Goal: Task Accomplishment & Management: Use online tool/utility

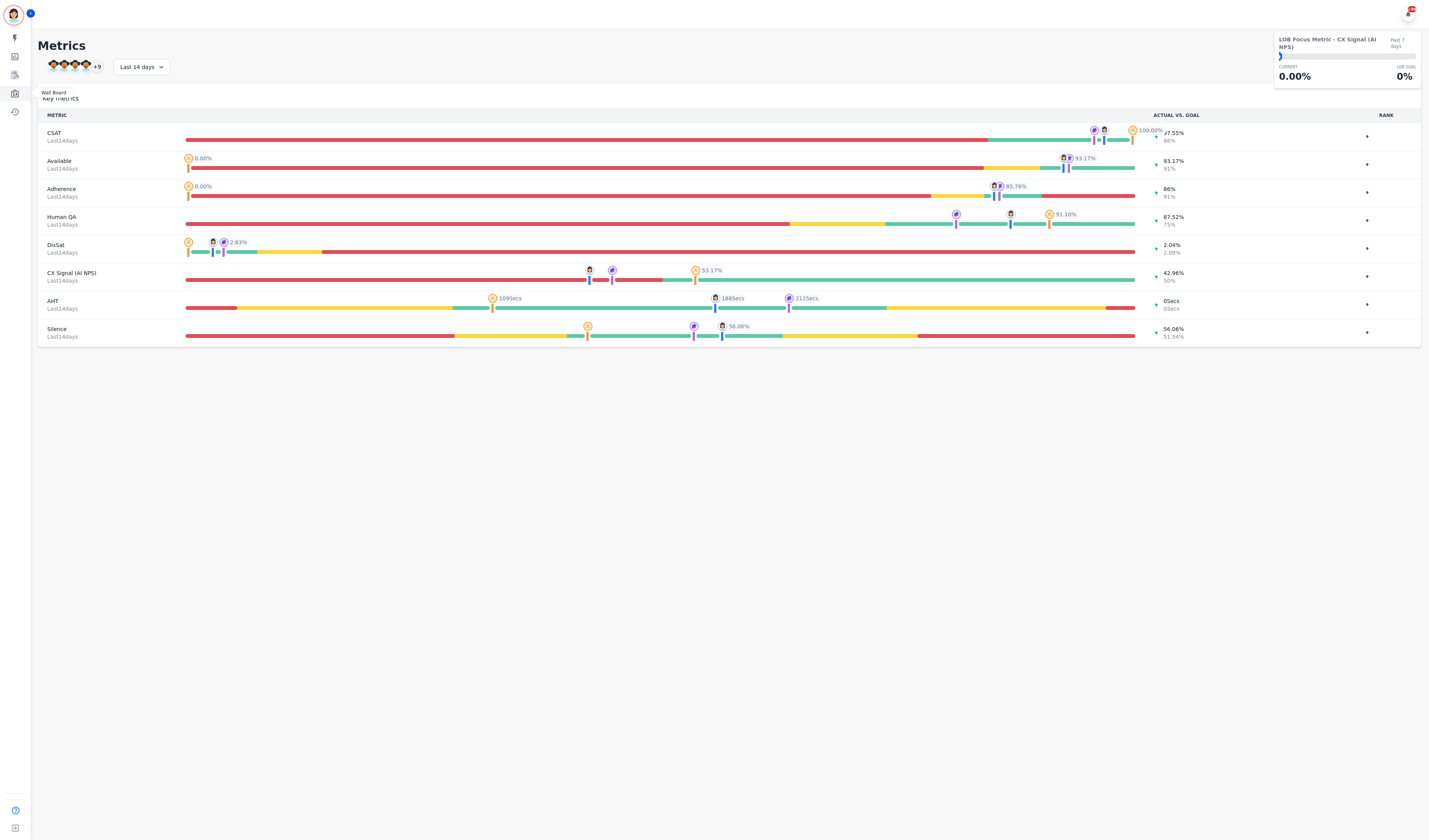
click at [21, 92] on link "Sidebar" at bounding box center [16, 94] width 29 height 16
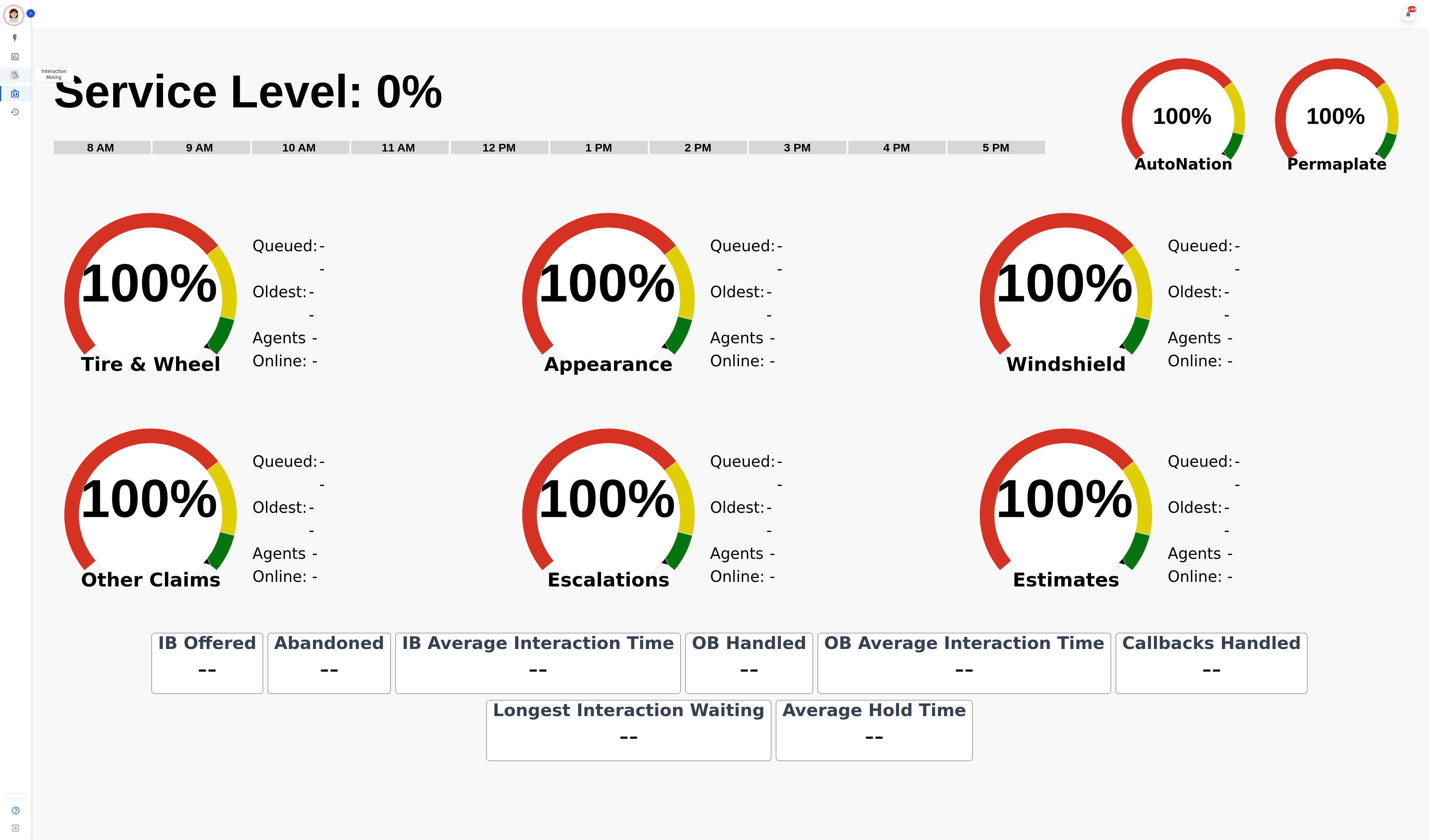
click at [10, 75] on icon "Sidebar" at bounding box center [15, 75] width 9 height 9
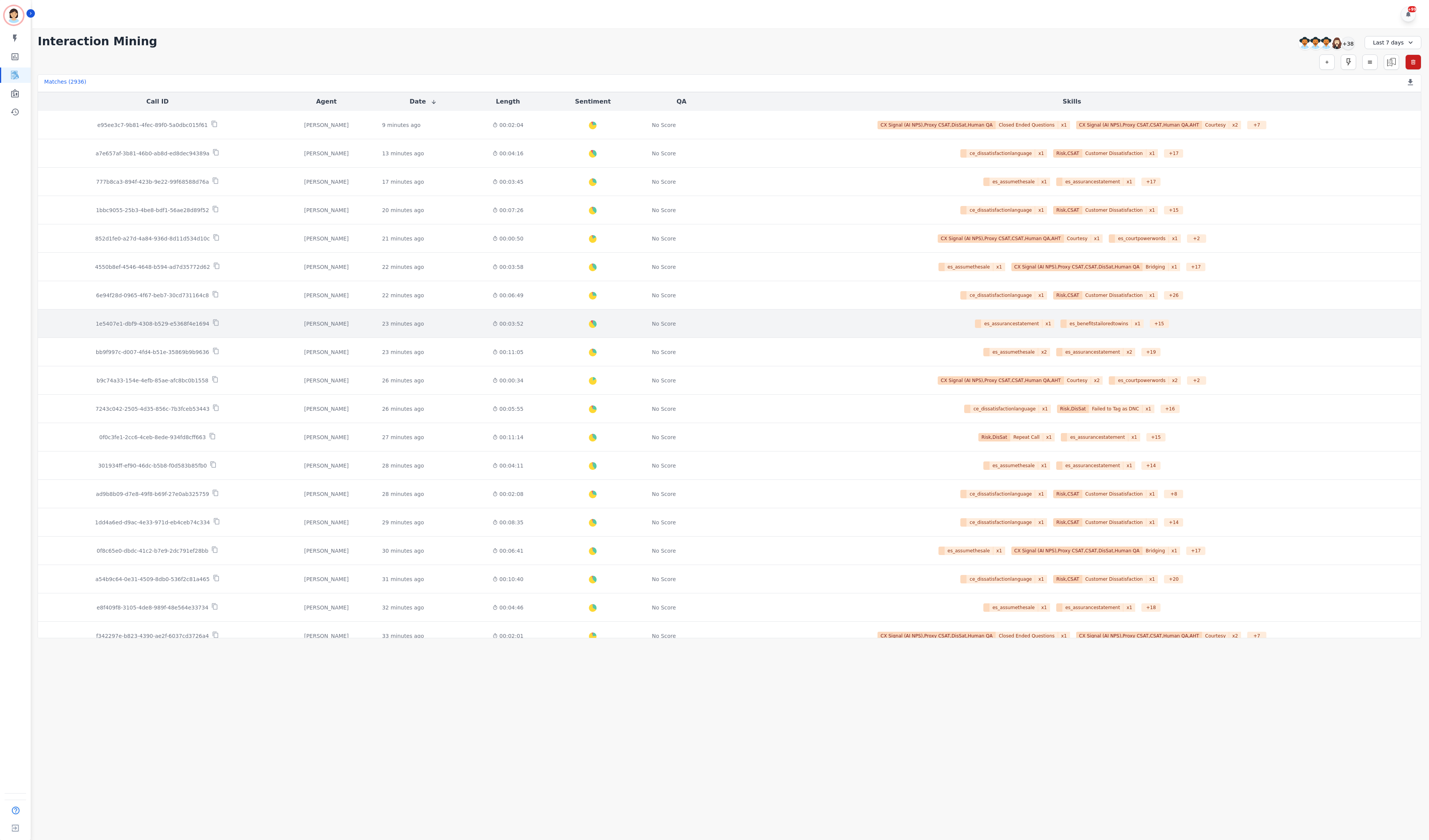
click at [180, 328] on div "1e5407e1-dbf9-4308-b529-e5368f4e1694" at bounding box center [158, 324] width 227 height 9
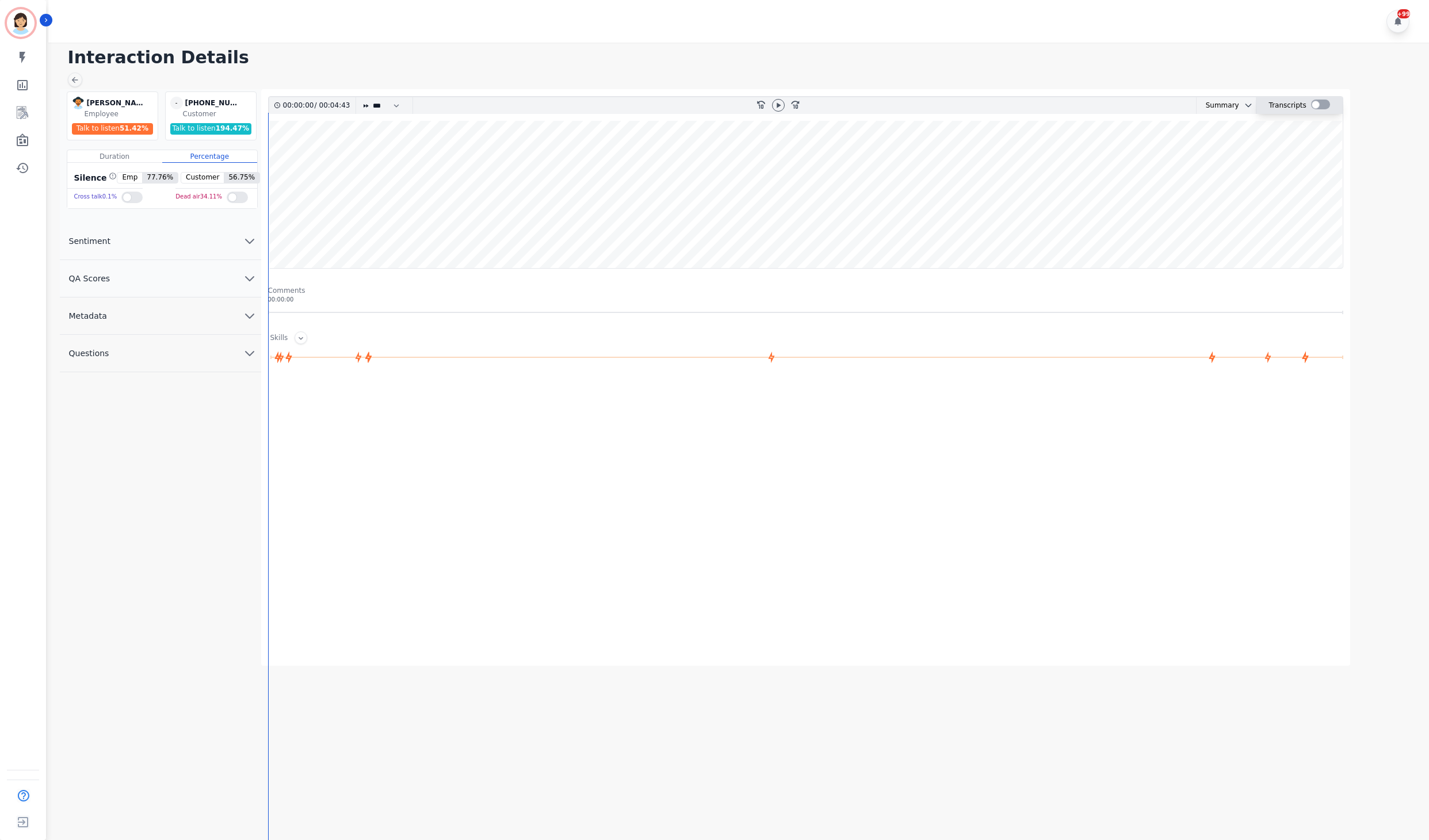
click at [1314, 105] on div at bounding box center [1320, 105] width 19 height 10
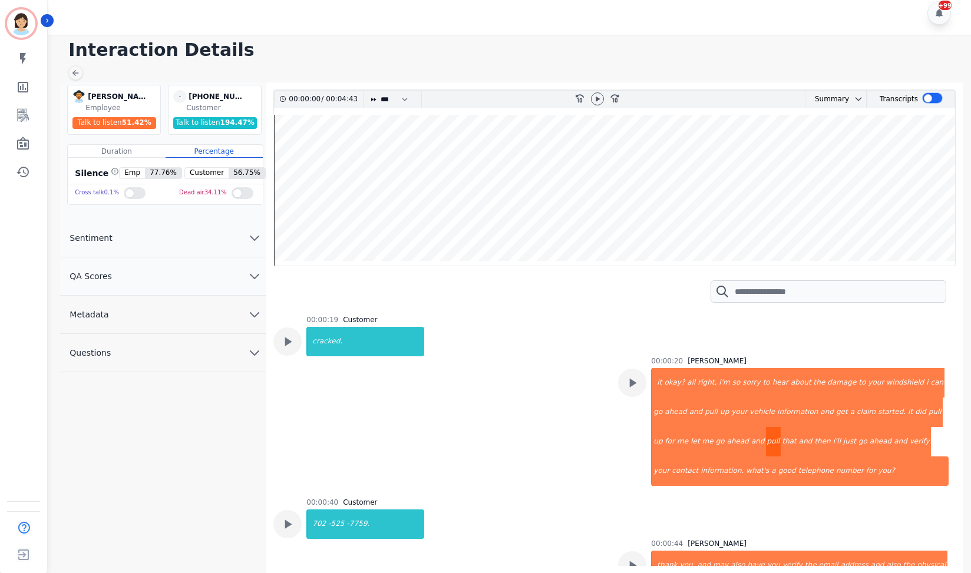
scroll to position [596, 0]
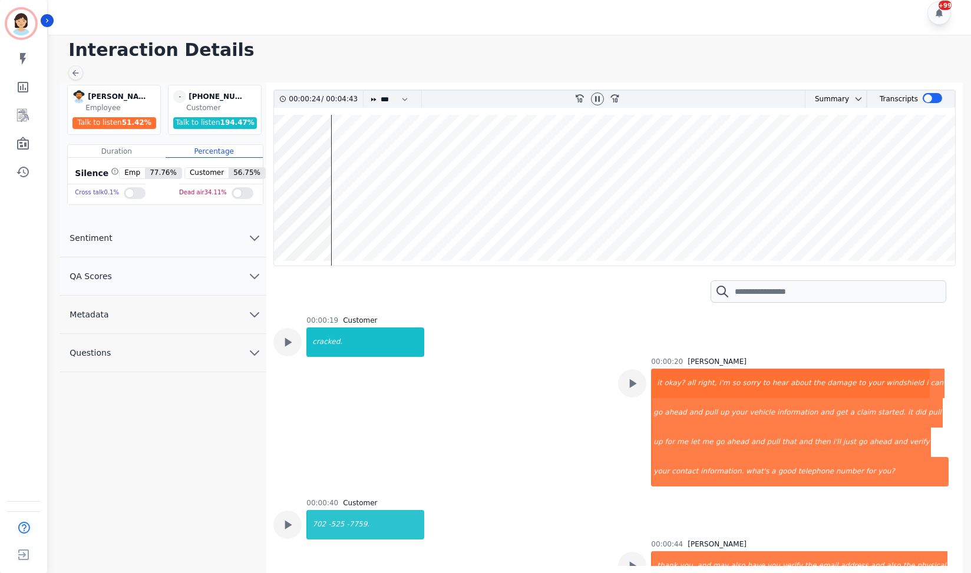
click at [298, 158] on wave at bounding box center [614, 190] width 681 height 151
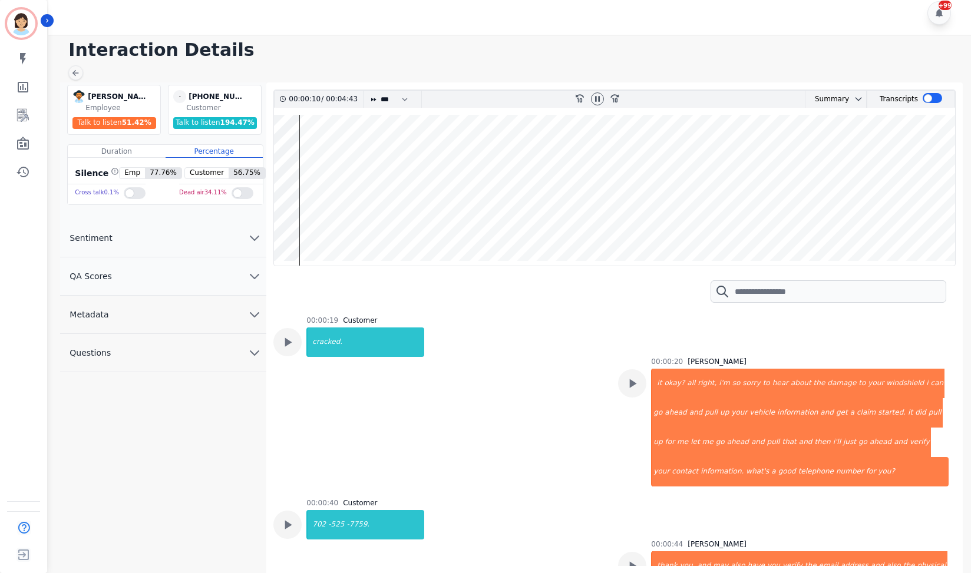
click at [285, 157] on wave at bounding box center [614, 190] width 681 height 151
click at [404, 94] on select "* * * **** * *** * ****" at bounding box center [396, 99] width 35 height 17
select select "****"
click at [380, 91] on select "* * * **** * *** * ****" at bounding box center [396, 99] width 35 height 17
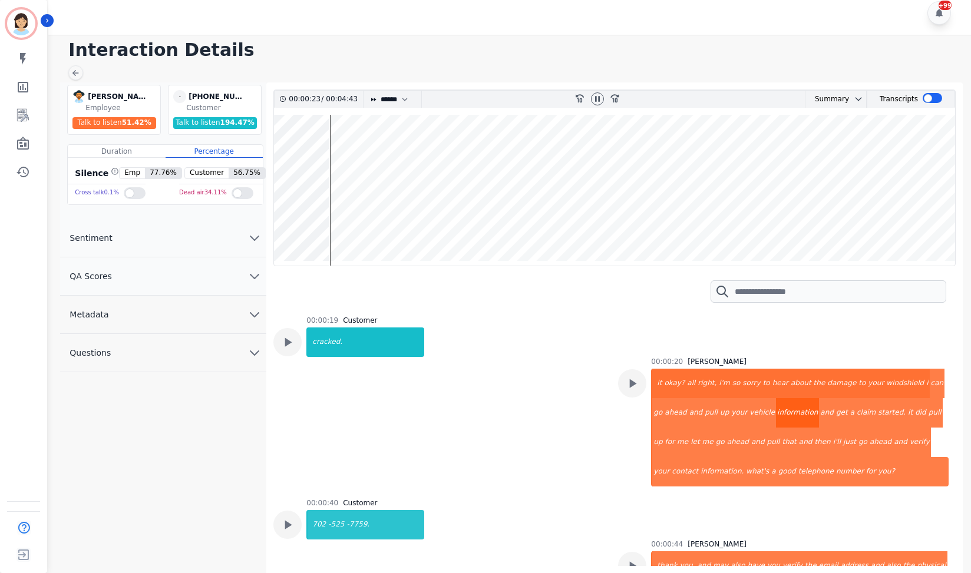
click at [776, 398] on div "information" at bounding box center [797, 412] width 43 height 29
click at [670, 457] on div "your" at bounding box center [661, 471] width 18 height 29
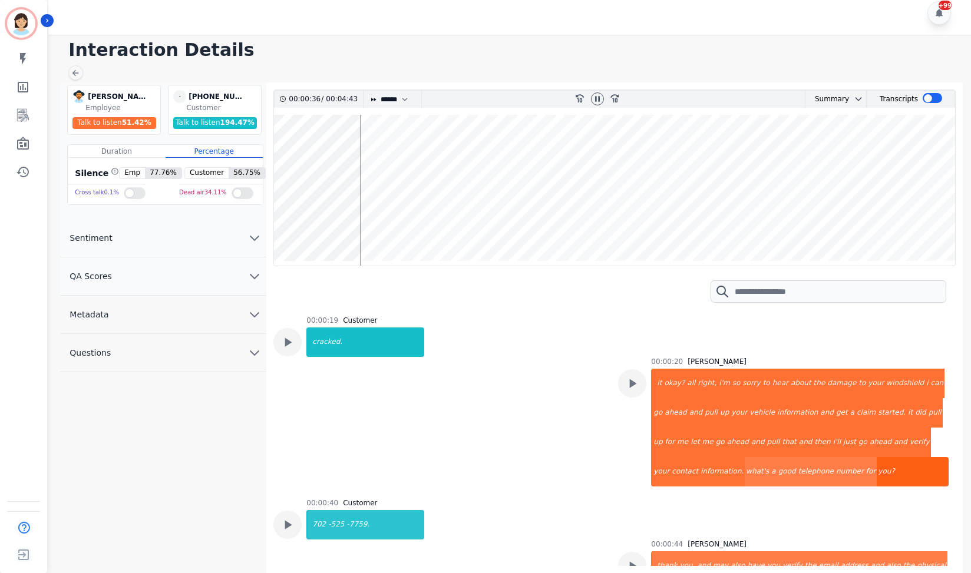
click at [876, 457] on div "you?" at bounding box center [912, 471] width 72 height 29
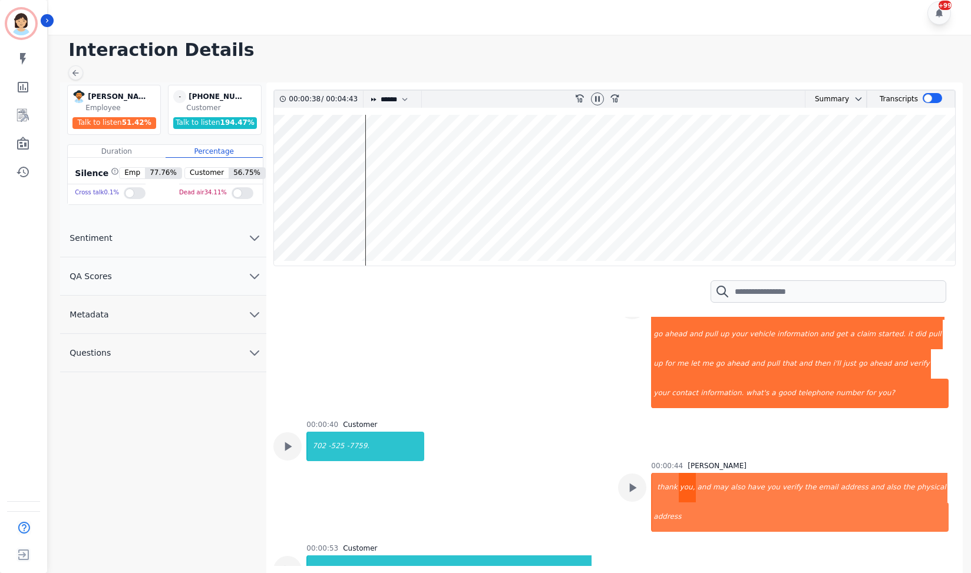
click at [678, 473] on div "you," at bounding box center [687, 487] width 18 height 29
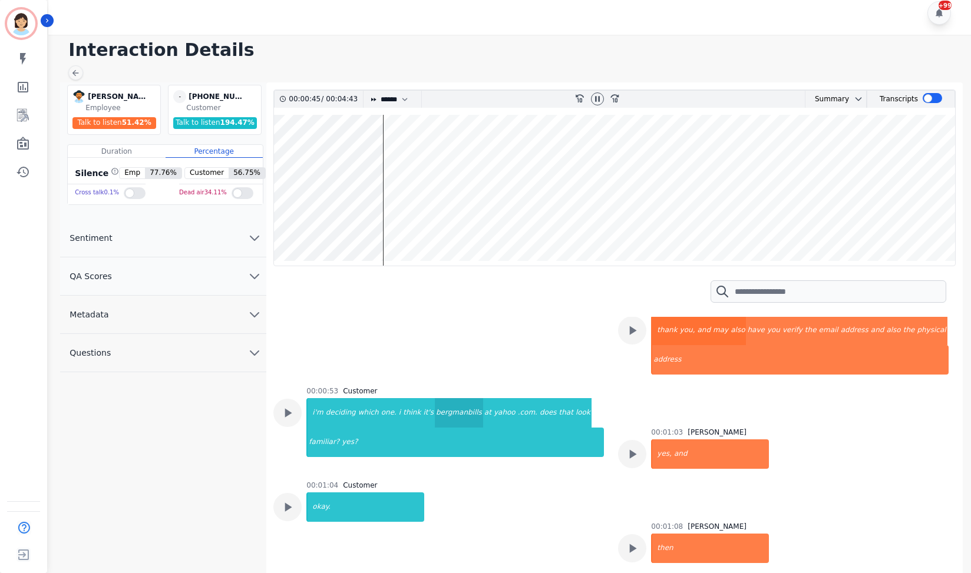
click at [435, 398] on div "bergmanbills" at bounding box center [459, 412] width 48 height 29
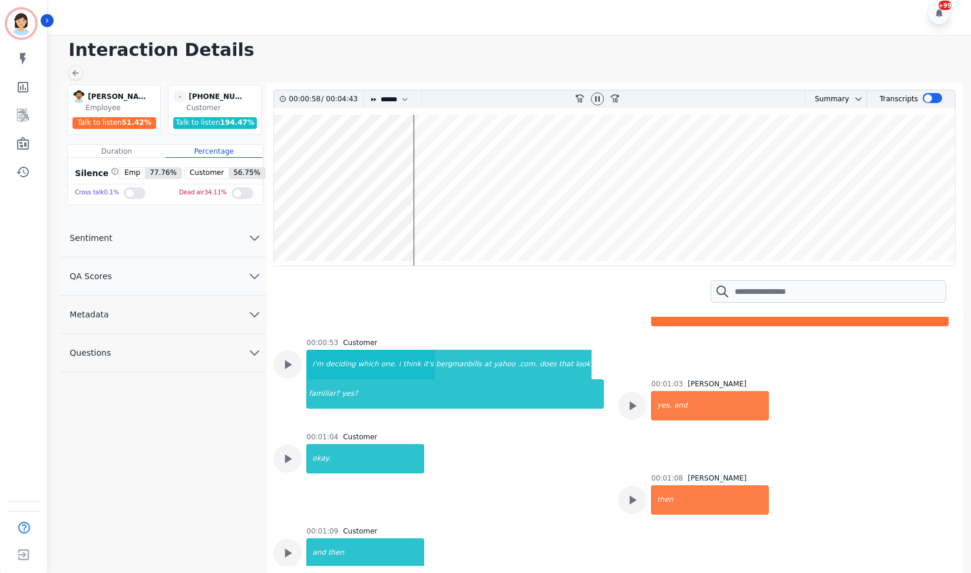
scroll to position [988, 0]
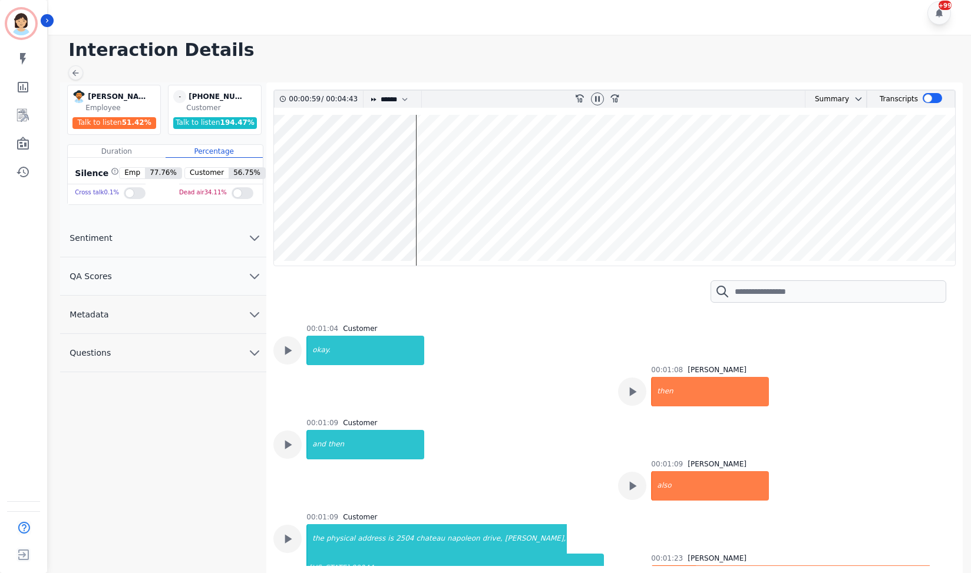
click at [684, 565] on div "appreciate" at bounding box center [674, 579] width 44 height 29
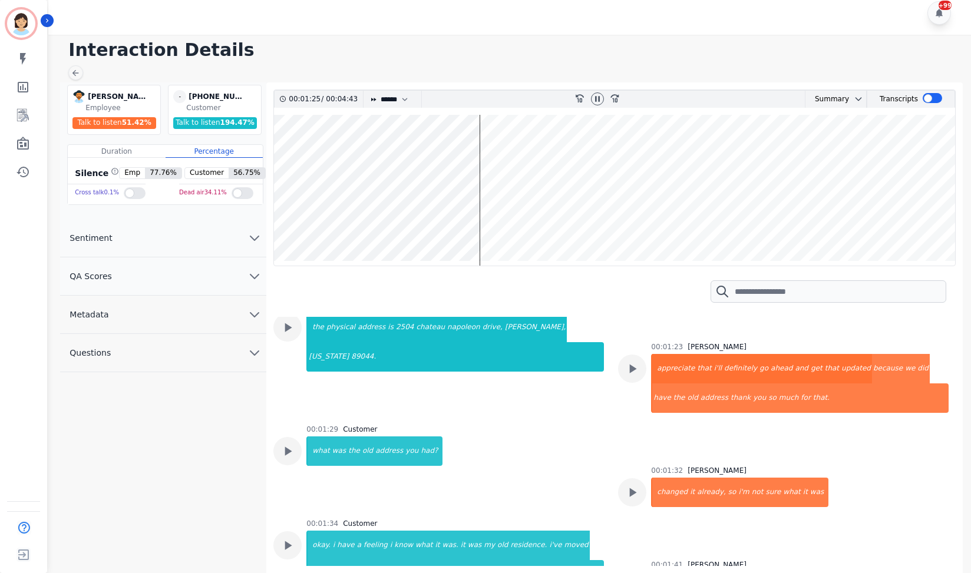
scroll to position [1224, 0]
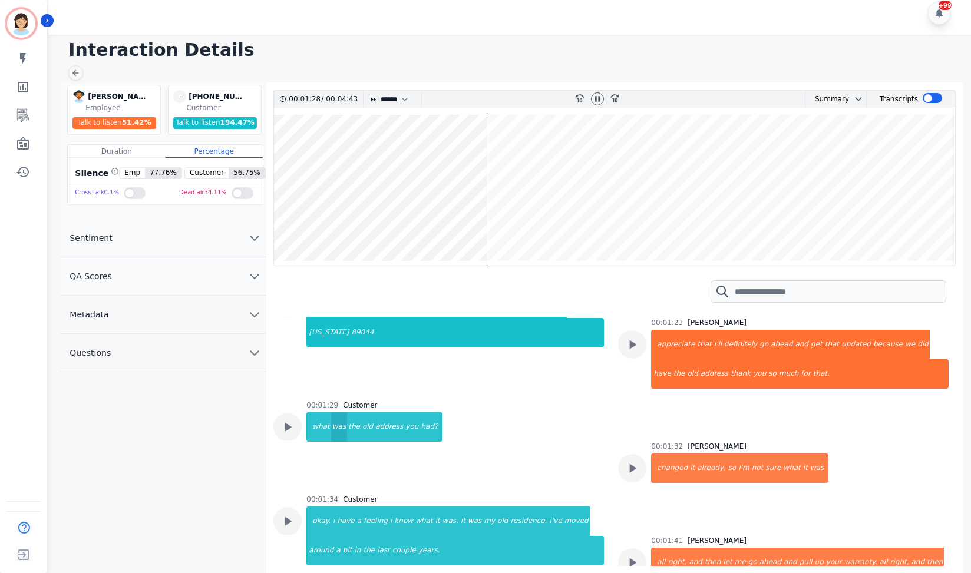
click at [337, 412] on div "was" at bounding box center [339, 426] width 16 height 29
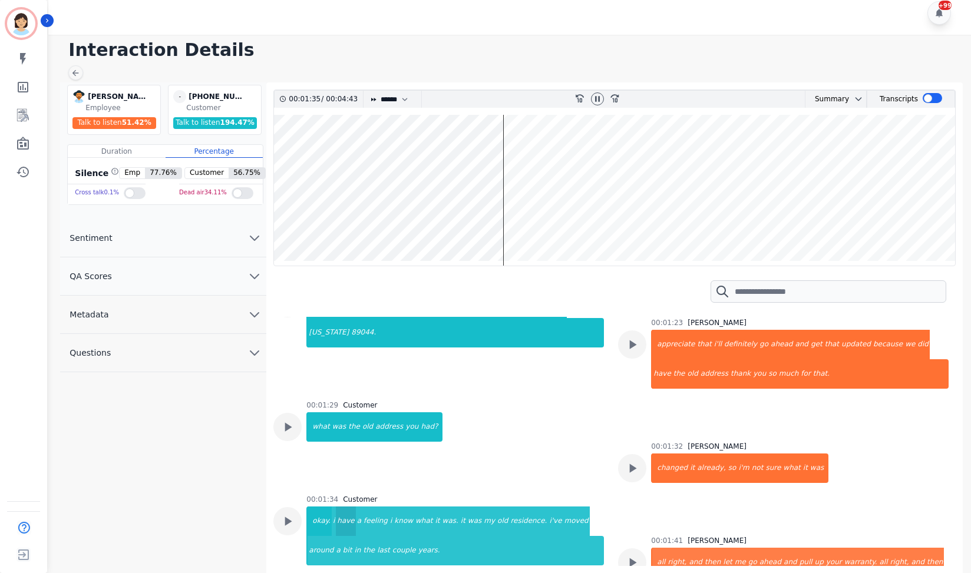
click at [339, 506] on div "have" at bounding box center [345, 520] width 19 height 29
click at [342, 536] on div "a" at bounding box center [338, 550] width 6 height 29
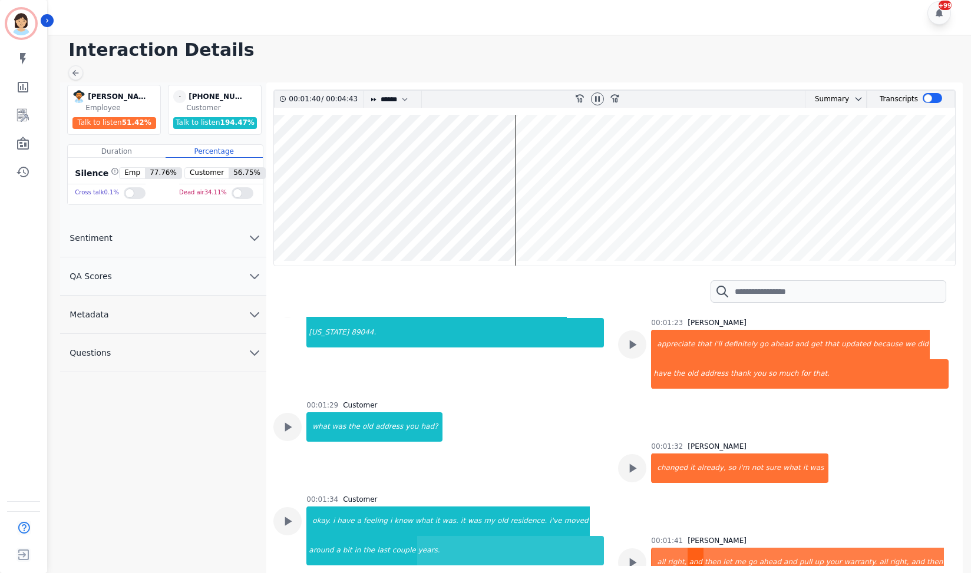
scroll to position [1303, 0]
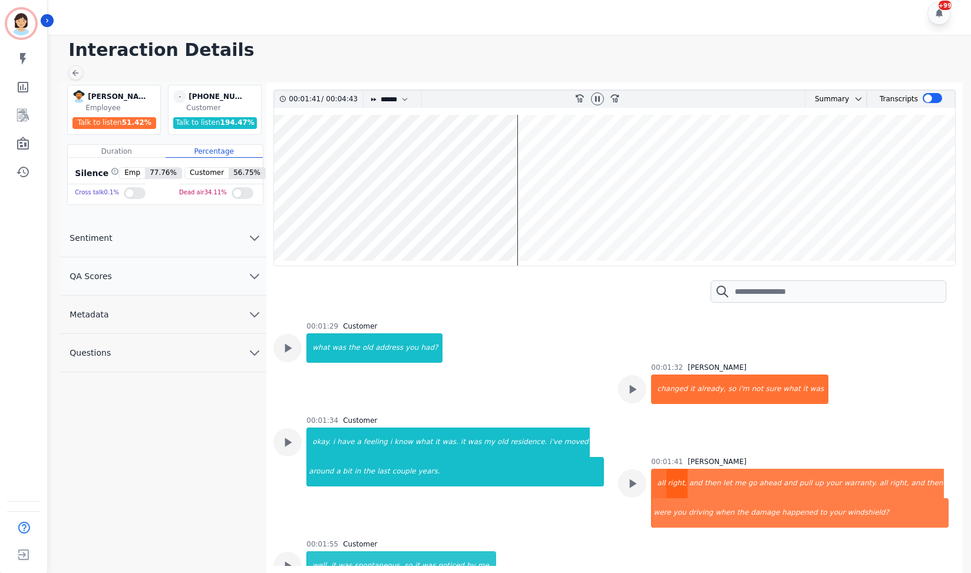
click at [677, 469] on div "right," at bounding box center [676, 483] width 21 height 29
click at [925, 469] on div "then" at bounding box center [934, 483] width 18 height 29
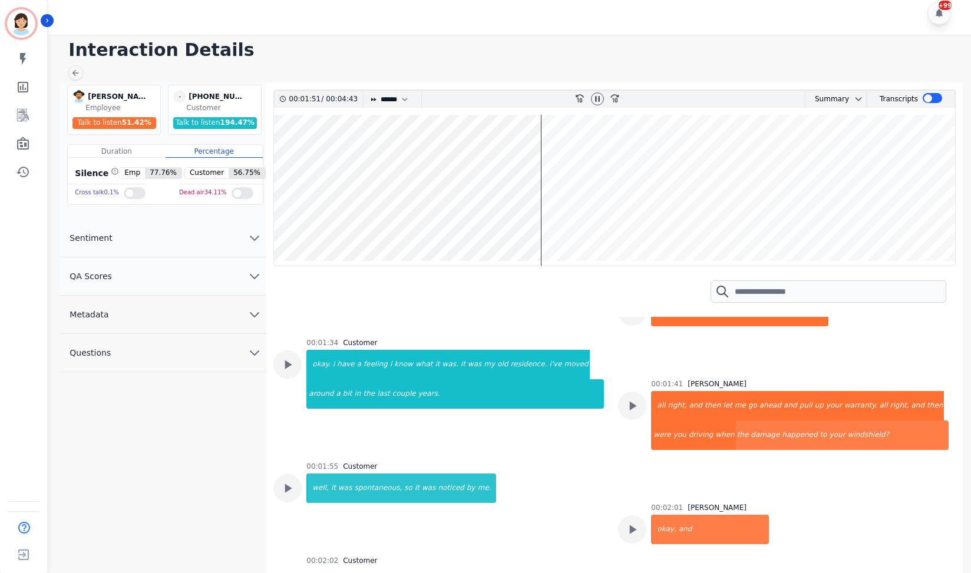
scroll to position [1381, 0]
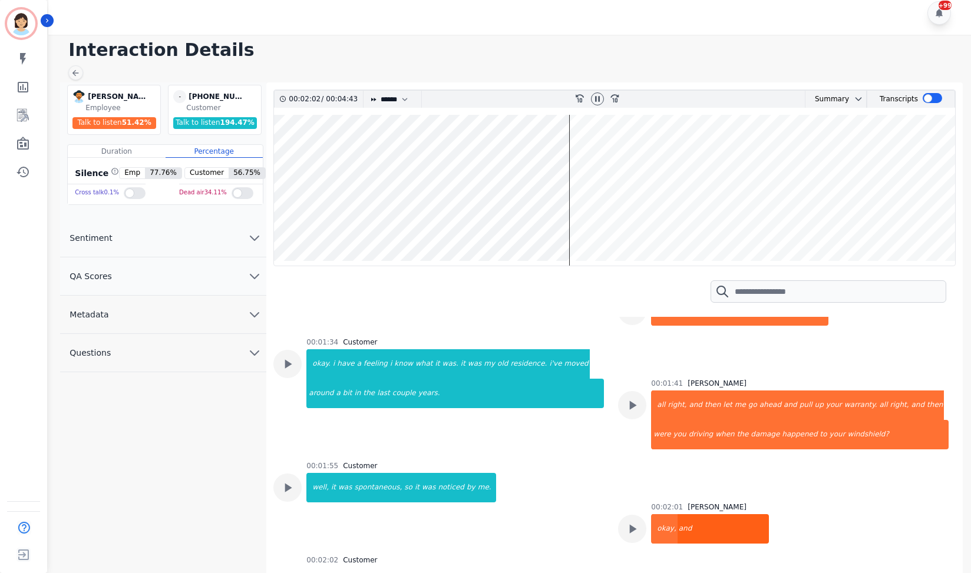
click at [677, 514] on div "and" at bounding box center [723, 528] width 92 height 29
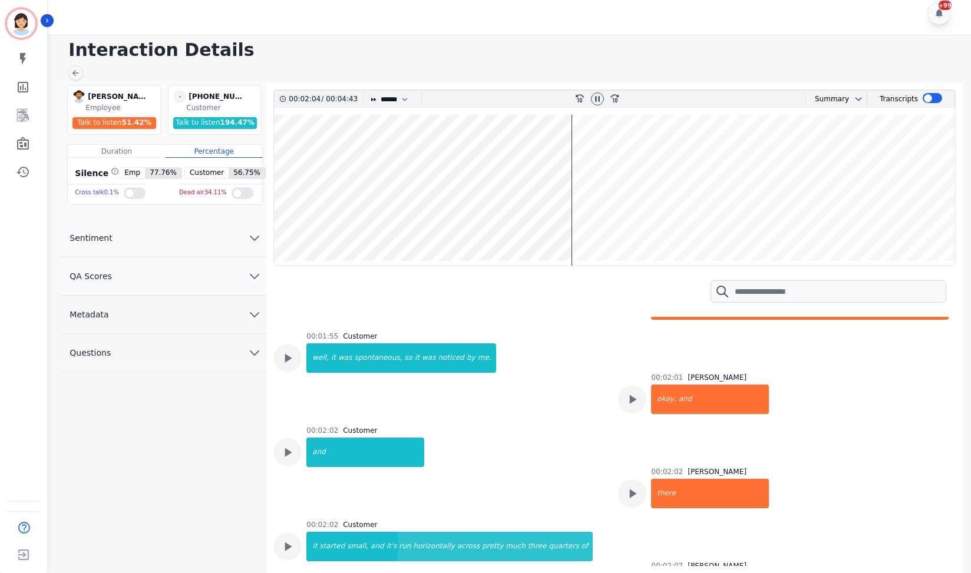
scroll to position [1538, 0]
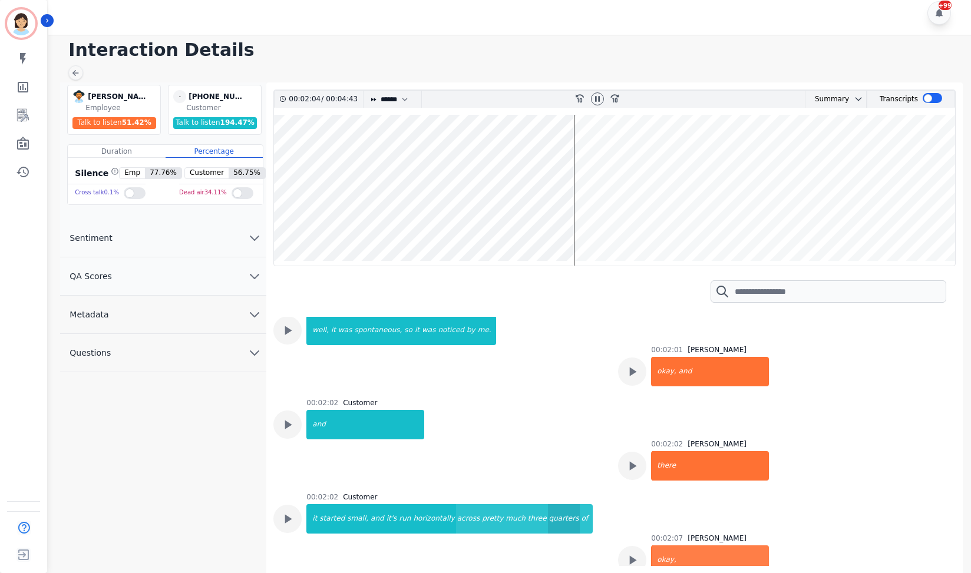
click at [548, 504] on div "quarters" at bounding box center [564, 518] width 32 height 29
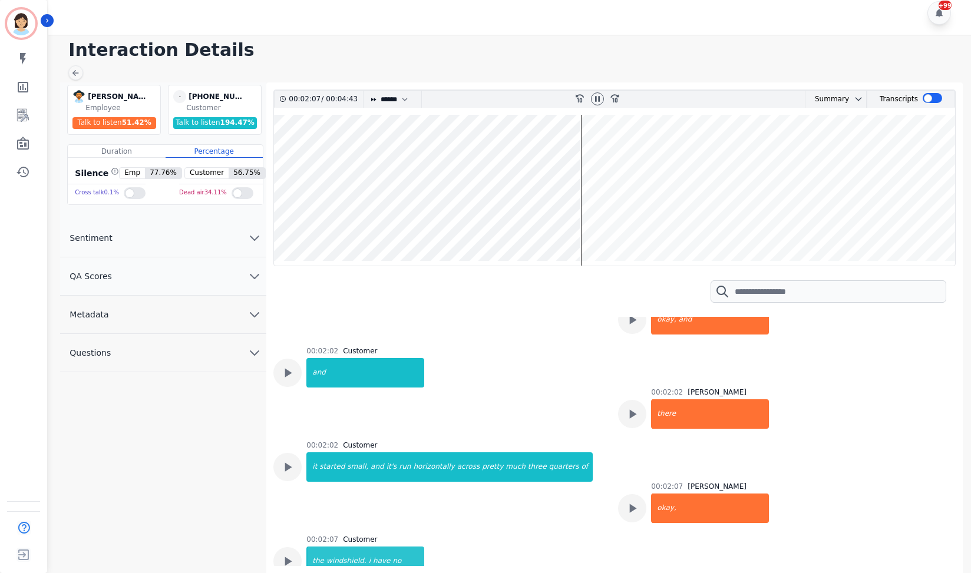
scroll to position [1617, 0]
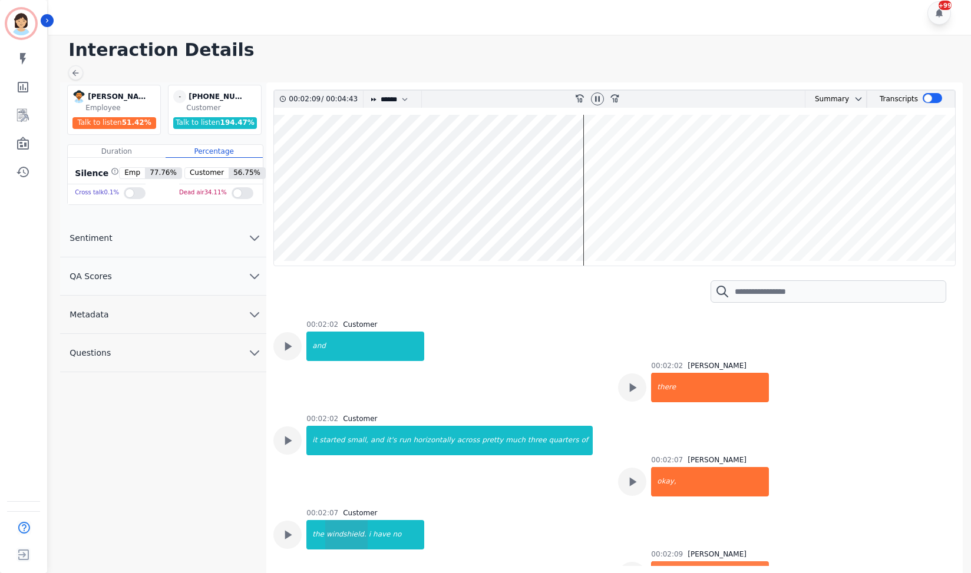
click at [345, 520] on div "windshield." at bounding box center [346, 534] width 42 height 29
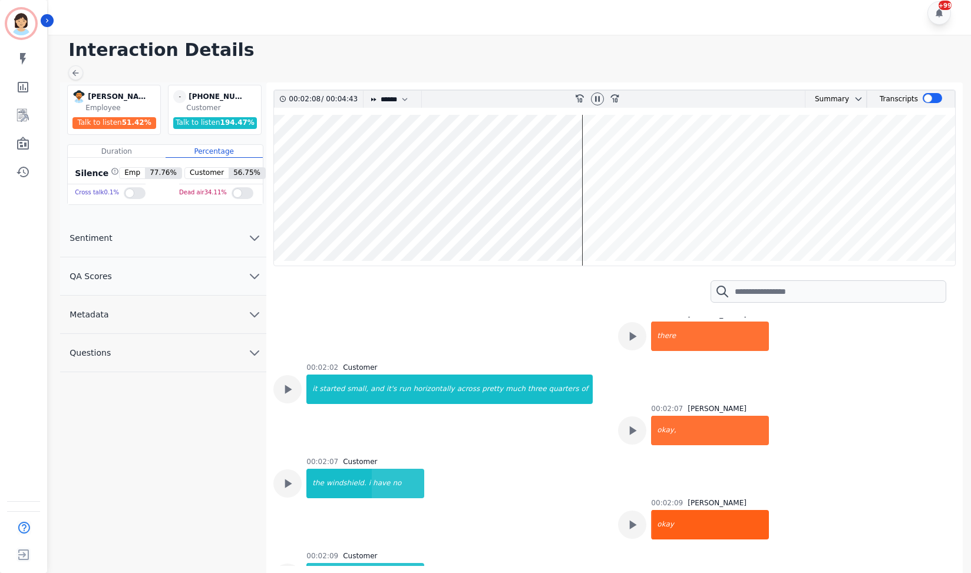
scroll to position [1695, 0]
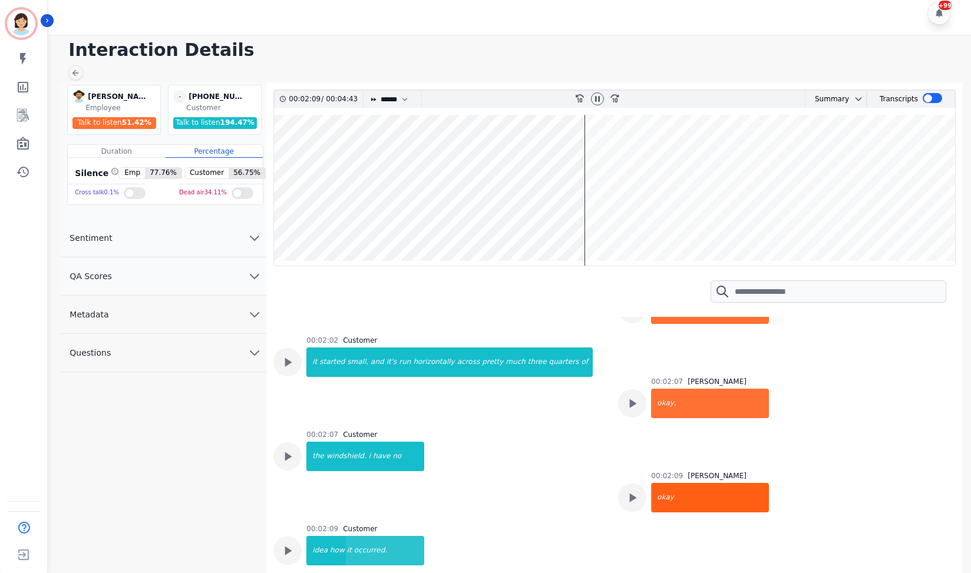
click at [728, 483] on div "okay" at bounding box center [710, 497] width 117 height 29
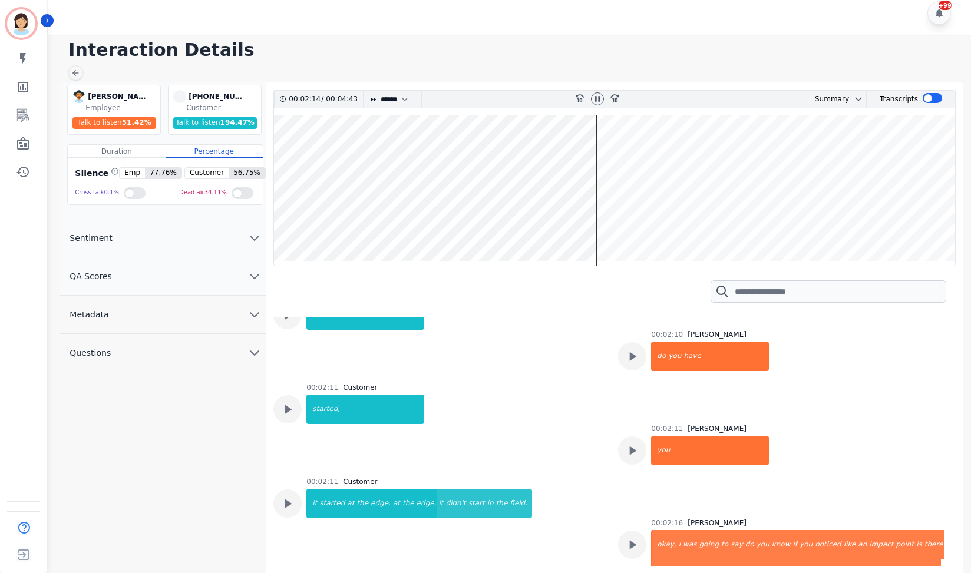
scroll to position [2009, 0]
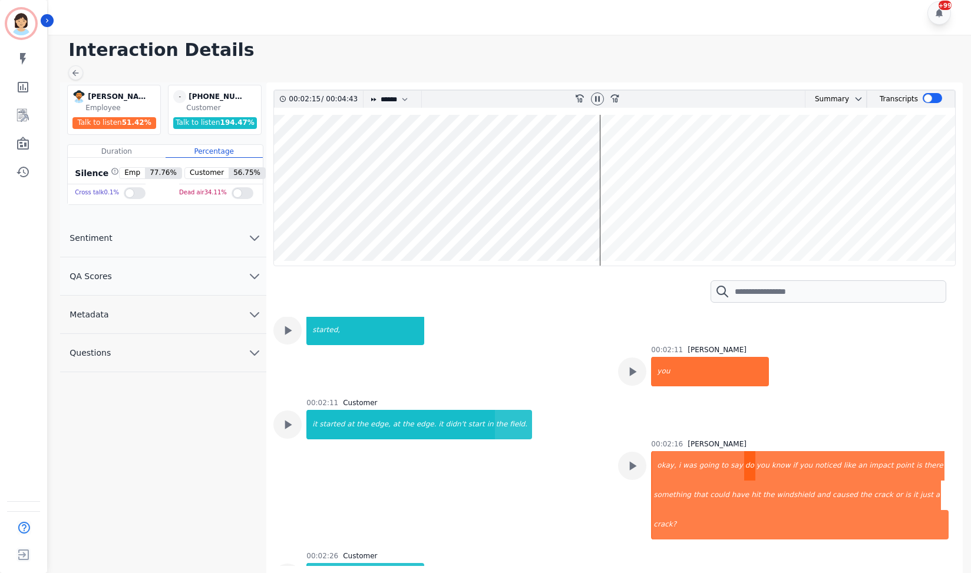
click at [744, 451] on div "do" at bounding box center [749, 465] width 11 height 29
click at [692, 481] on div "something" at bounding box center [672, 495] width 40 height 29
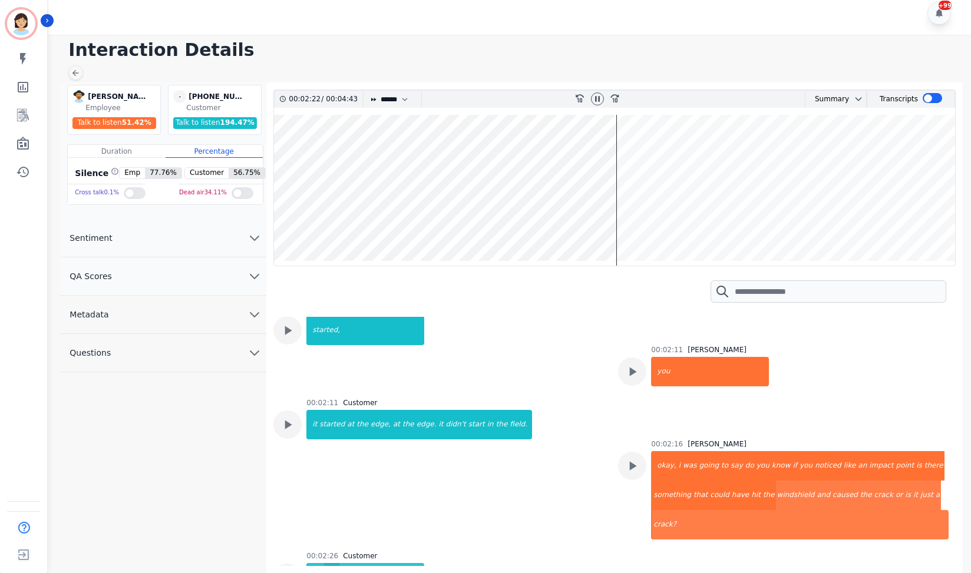
click at [330, 563] on div "just" at bounding box center [331, 577] width 15 height 29
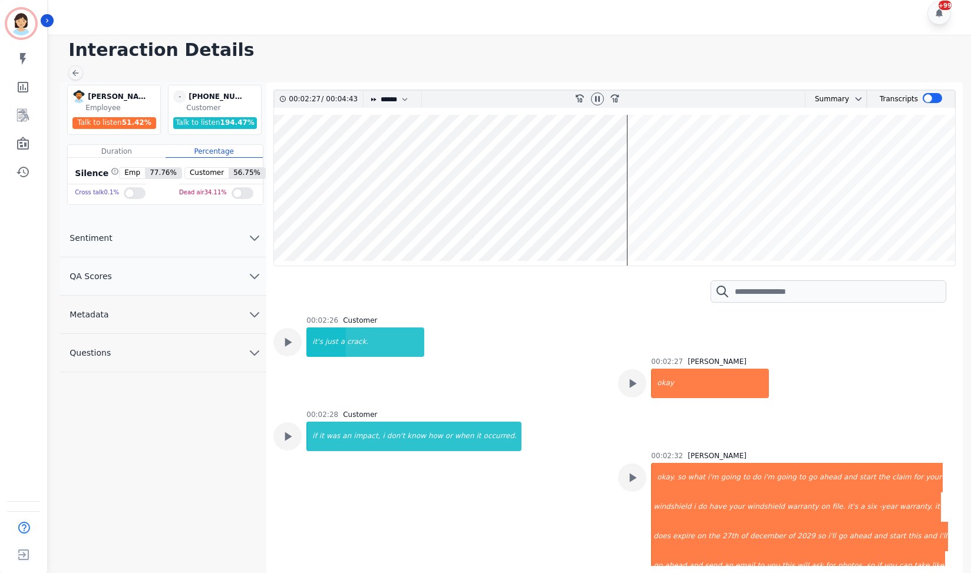
scroll to position [2166, 0]
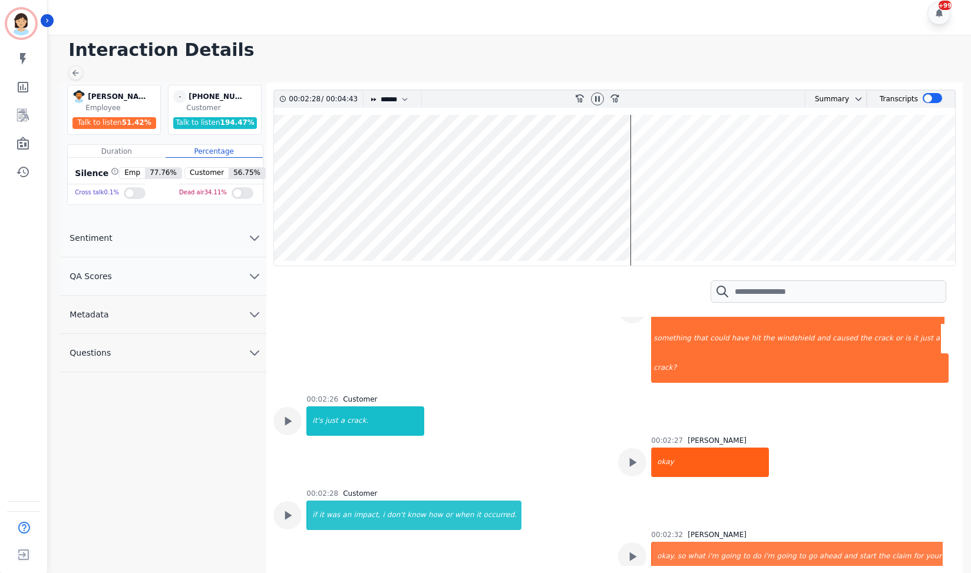
click at [705, 448] on div "okay" at bounding box center [710, 462] width 117 height 29
click at [312, 501] on div "if" at bounding box center [312, 515] width 11 height 29
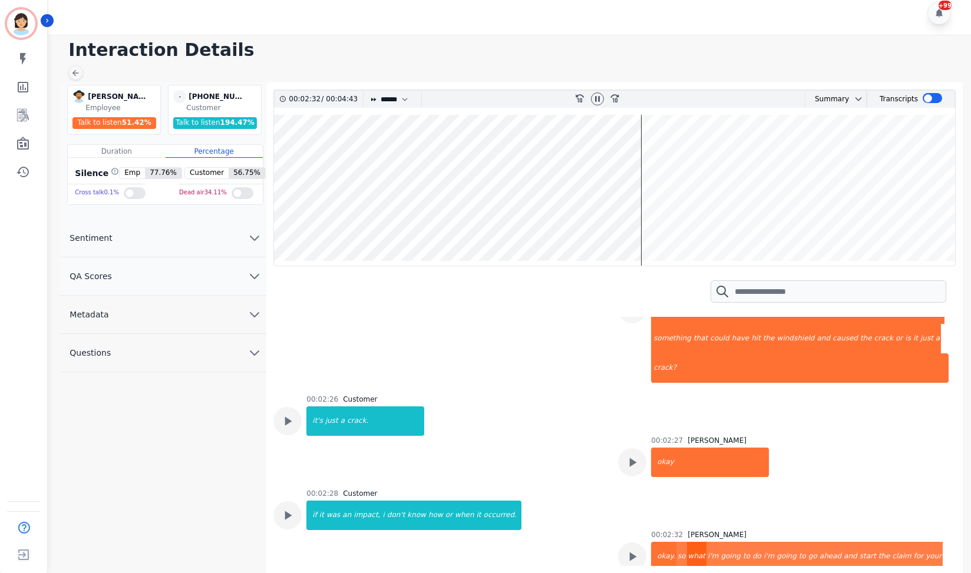
click at [689, 542] on div "what" at bounding box center [696, 556] width 19 height 29
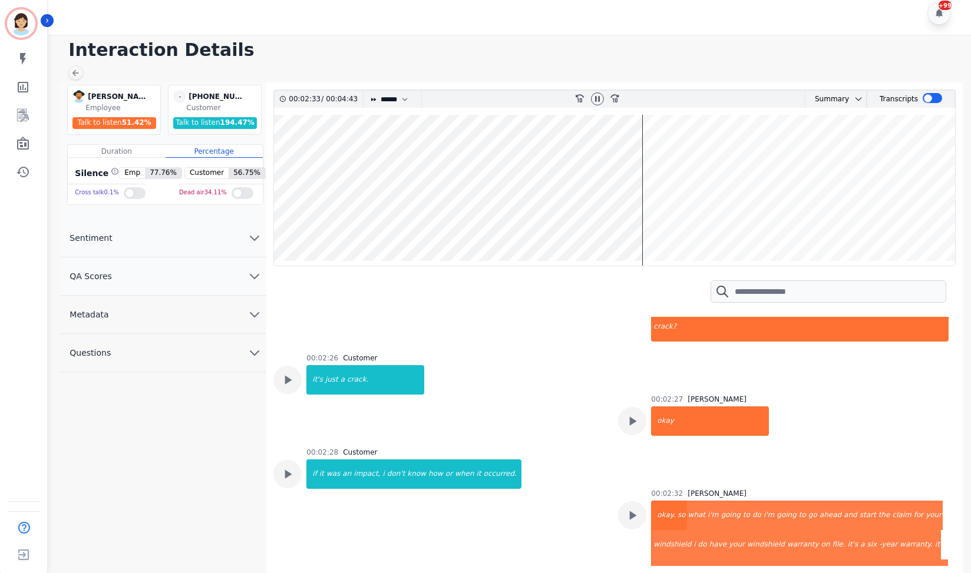
scroll to position [2245, 0]
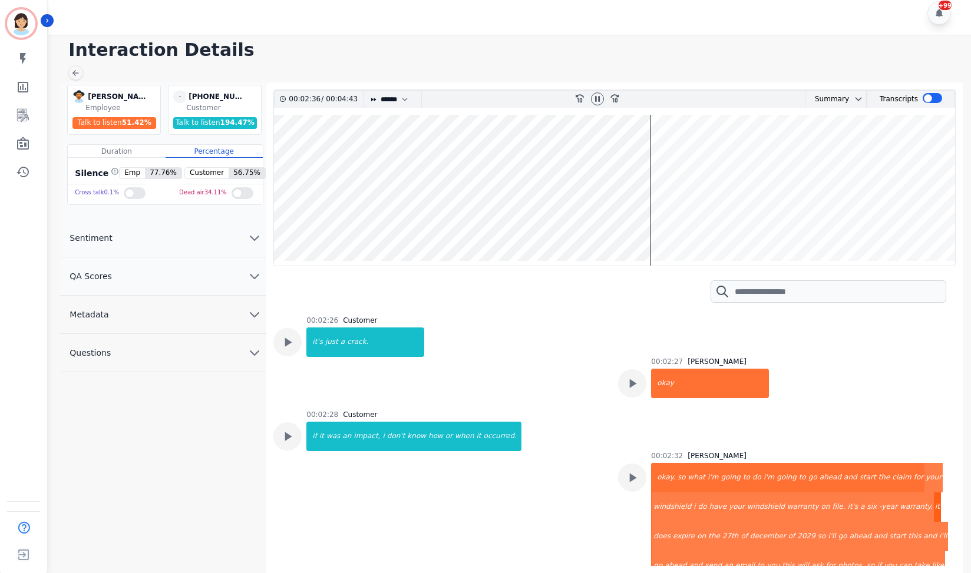
click at [933, 492] on div "it" at bounding box center [936, 506] width 7 height 29
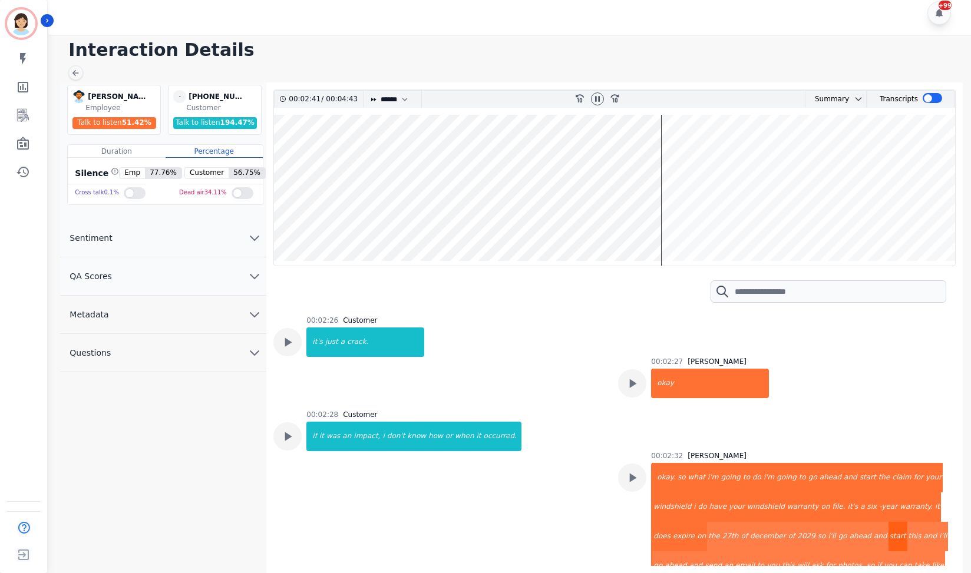
click at [888, 522] on div "start" at bounding box center [897, 536] width 19 height 29
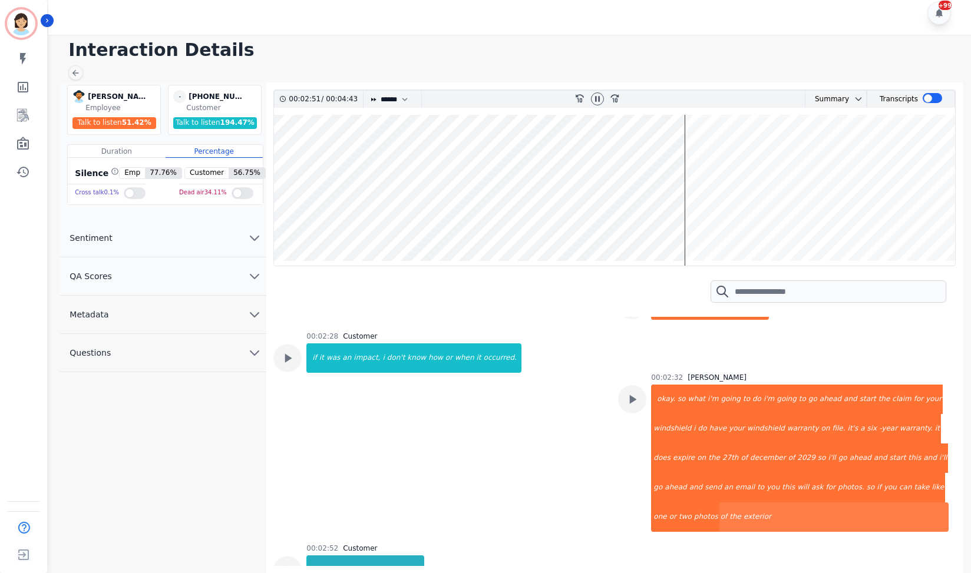
click at [389, 555] on div "sure." at bounding box center [365, 569] width 117 height 29
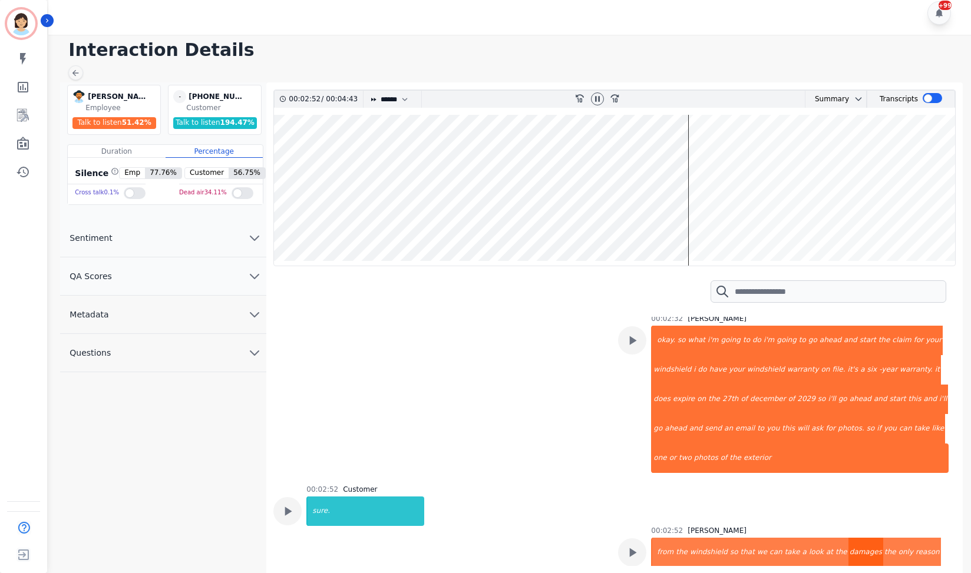
scroll to position [2480, 0]
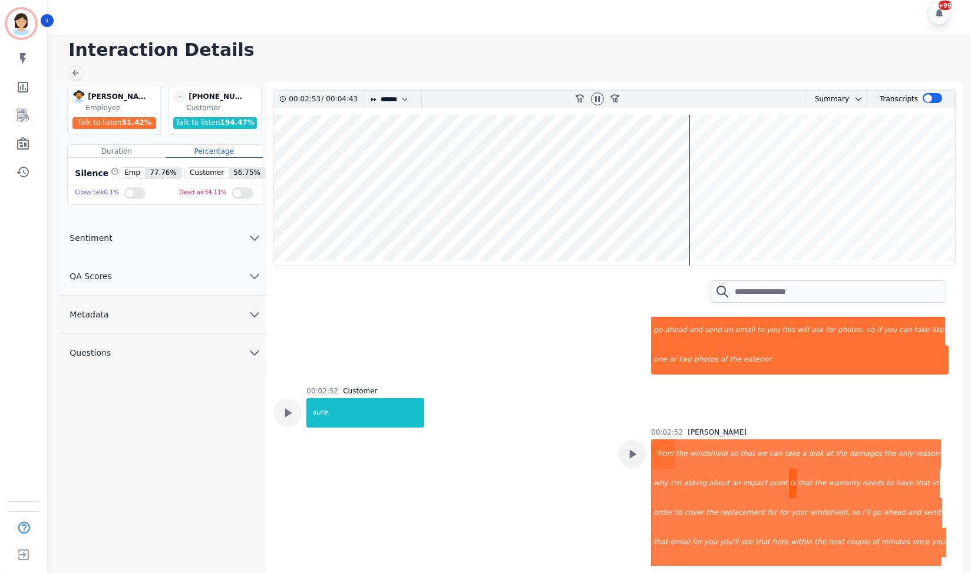
click at [789, 469] on div "is" at bounding box center [793, 483] width 8 height 29
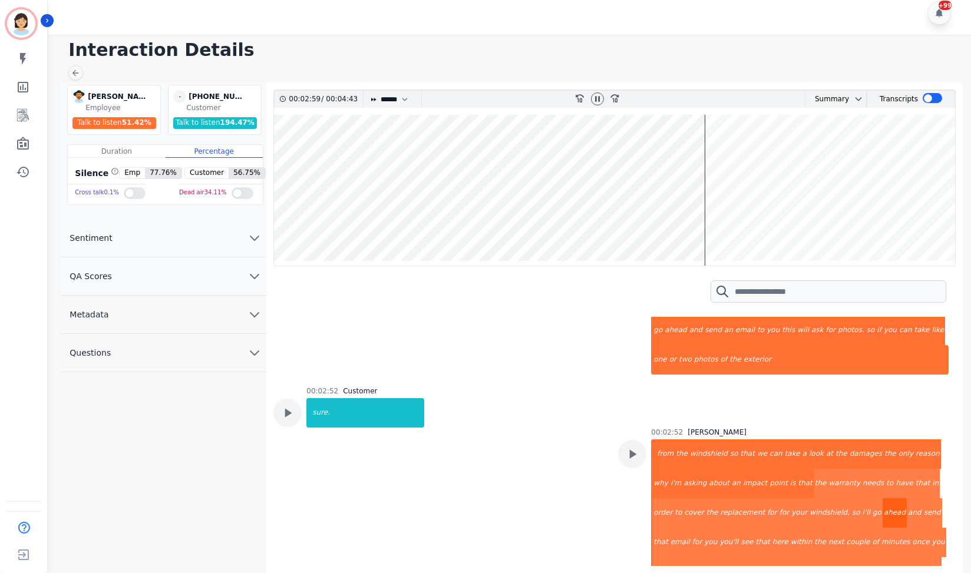
click at [882, 498] on div "ahead" at bounding box center [894, 512] width 24 height 29
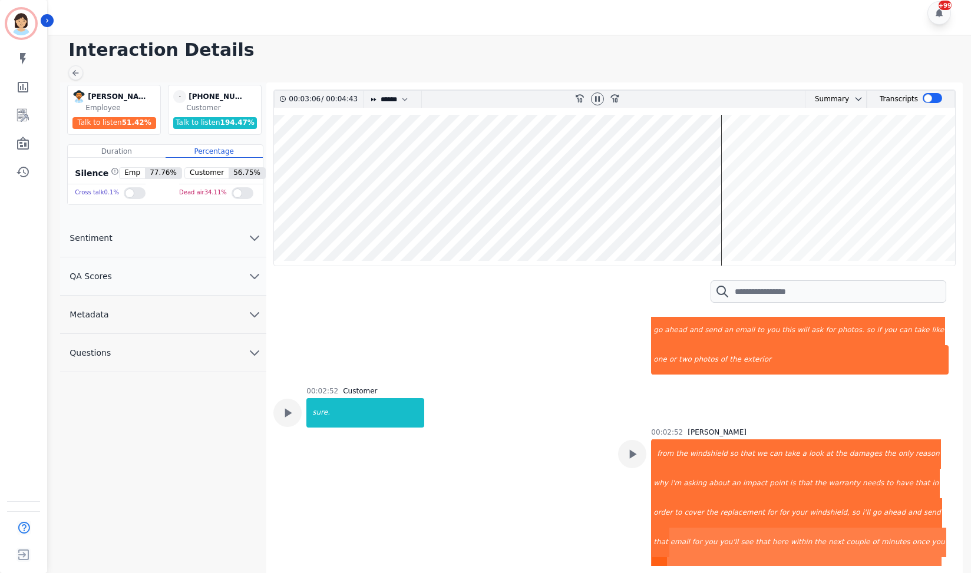
click at [667, 557] on div "see" at bounding box center [659, 571] width 15 height 29
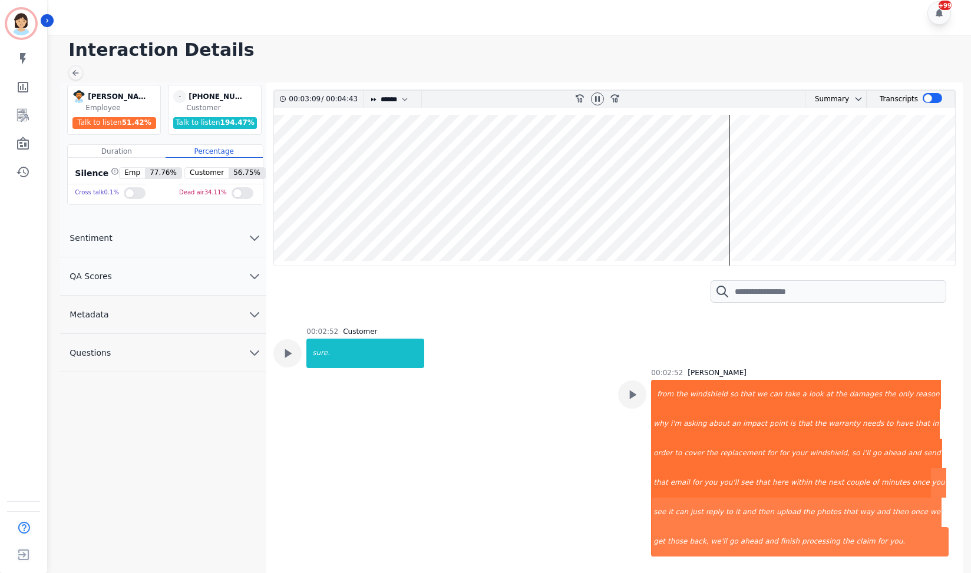
scroll to position [2637, 0]
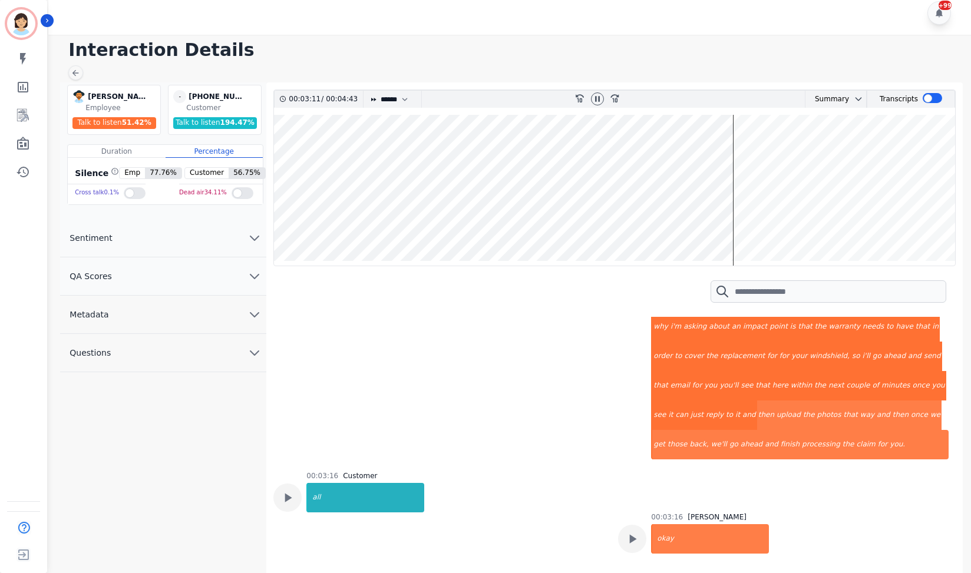
click at [367, 483] on div "all" at bounding box center [365, 497] width 117 height 29
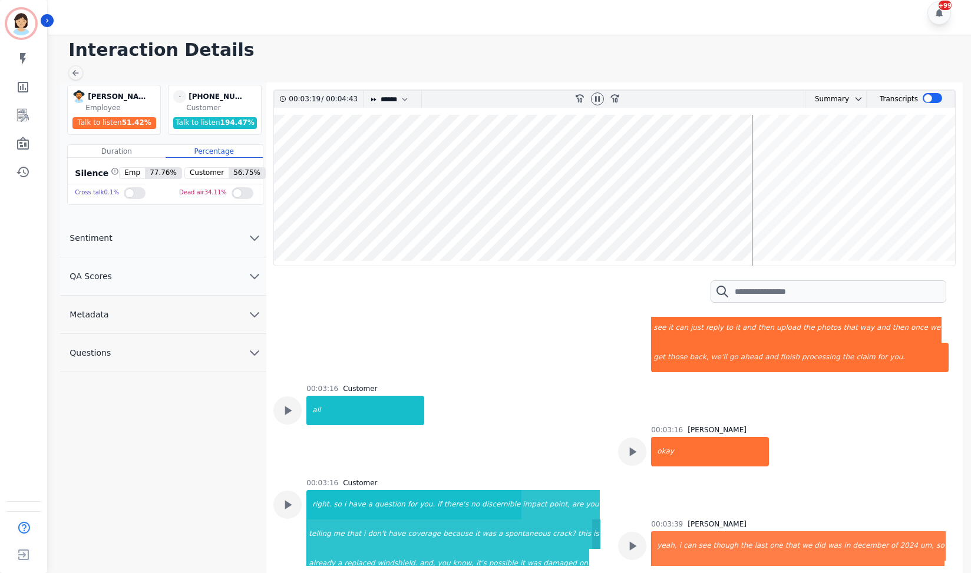
scroll to position [2716, 0]
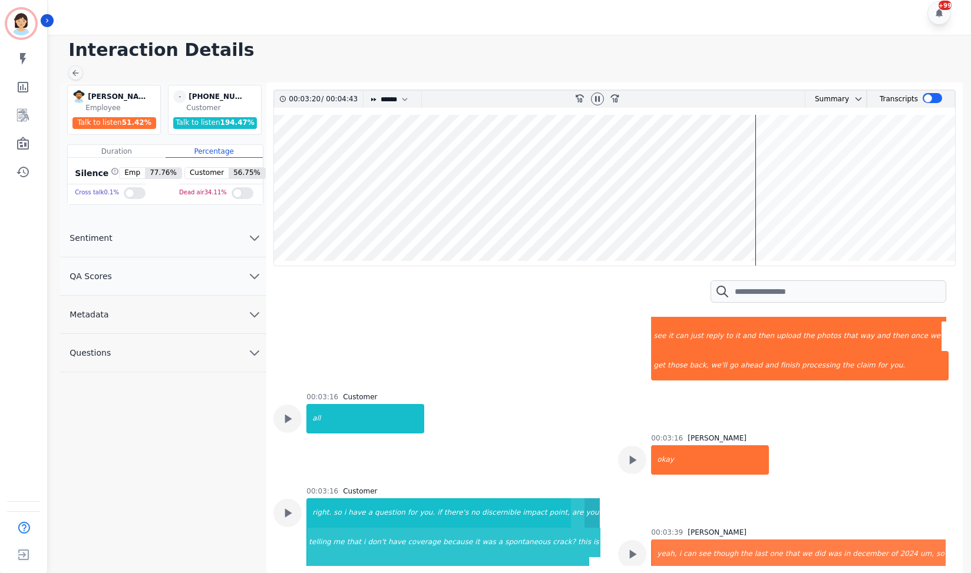
click at [584, 498] on div "you" at bounding box center [591, 512] width 15 height 29
click at [387, 528] on div "have" at bounding box center [396, 542] width 19 height 29
click at [551, 528] on div "crack?" at bounding box center [563, 542] width 25 height 29
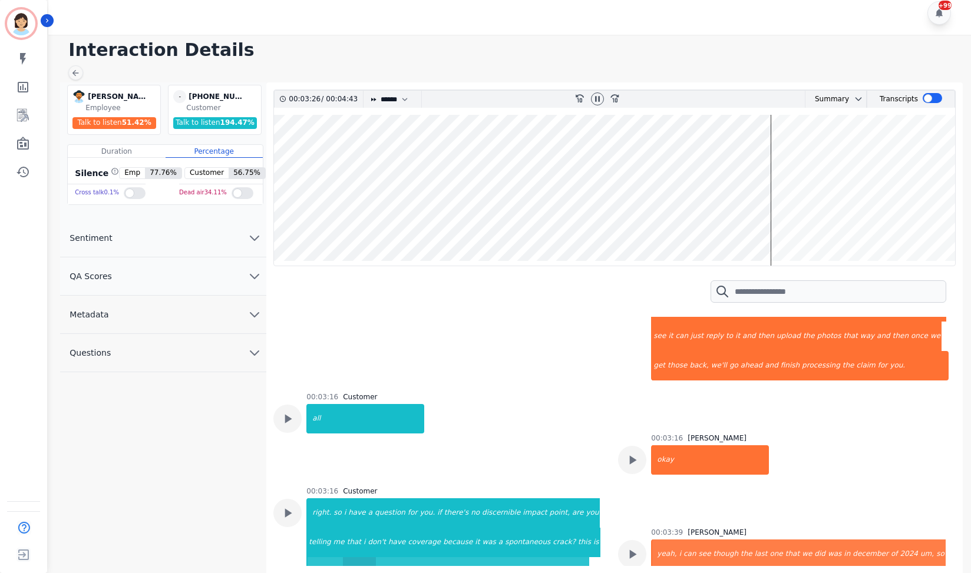
click at [376, 557] on div "replaced" at bounding box center [359, 571] width 33 height 29
click at [488, 557] on div "possible" at bounding box center [503, 571] width 31 height 29
click at [784, 539] on div "that" at bounding box center [792, 553] width 16 height 29
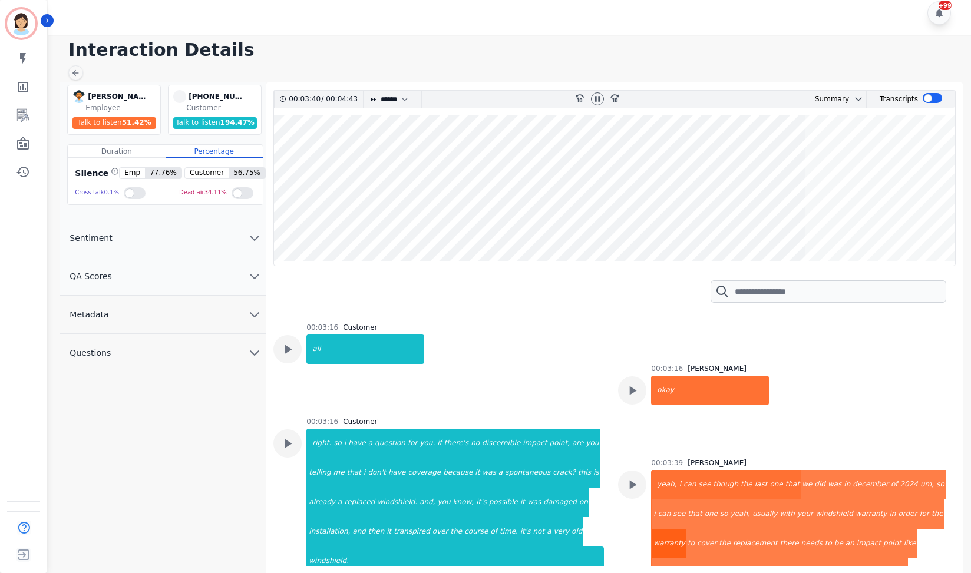
scroll to position [2794, 0]
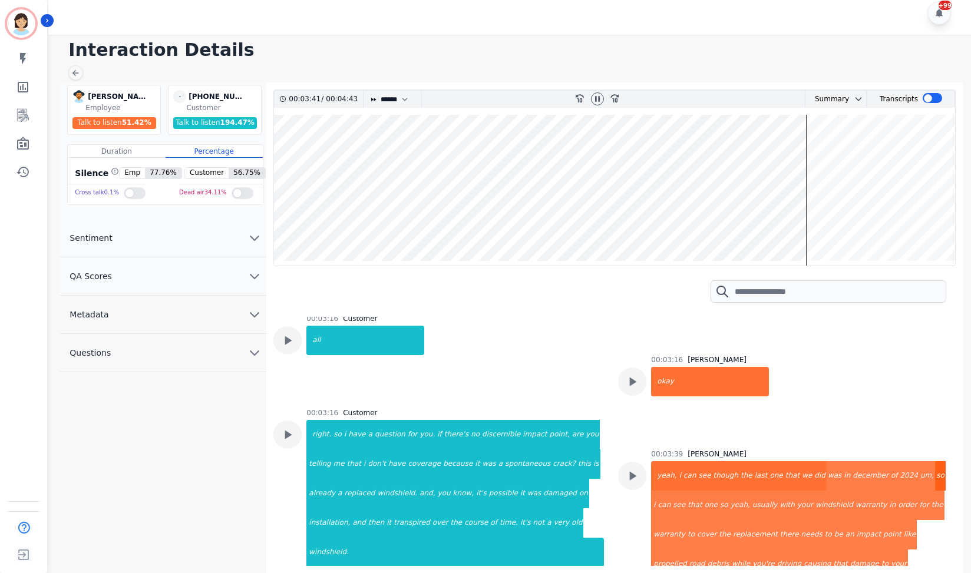
click at [935, 461] on div "so" at bounding box center [940, 475] width 11 height 29
click at [796, 491] on div "your" at bounding box center [805, 505] width 18 height 29
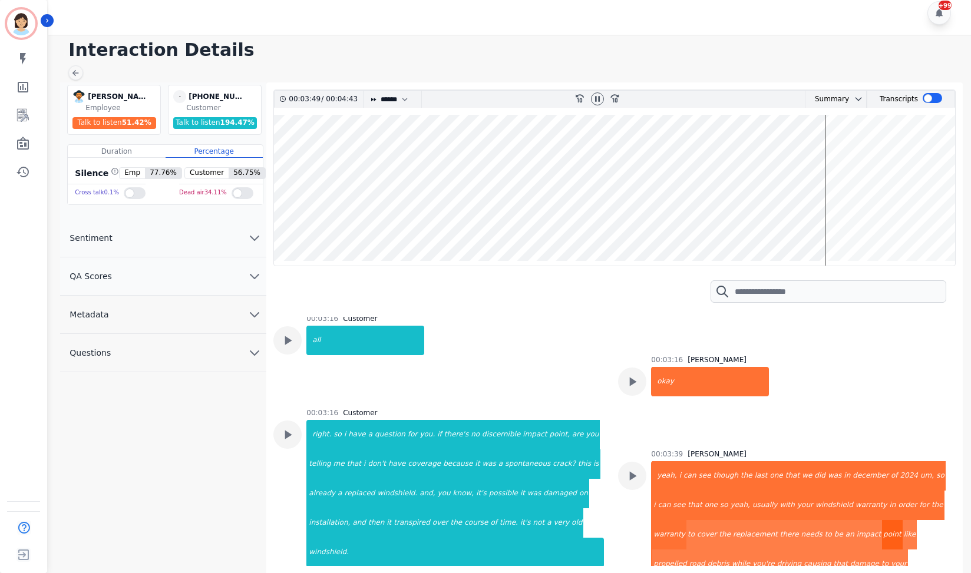
click at [882, 520] on div "point" at bounding box center [892, 534] width 21 height 29
click at [751, 549] on div "while" at bounding box center [740, 563] width 21 height 29
click at [889, 549] on div "your" at bounding box center [898, 563] width 18 height 29
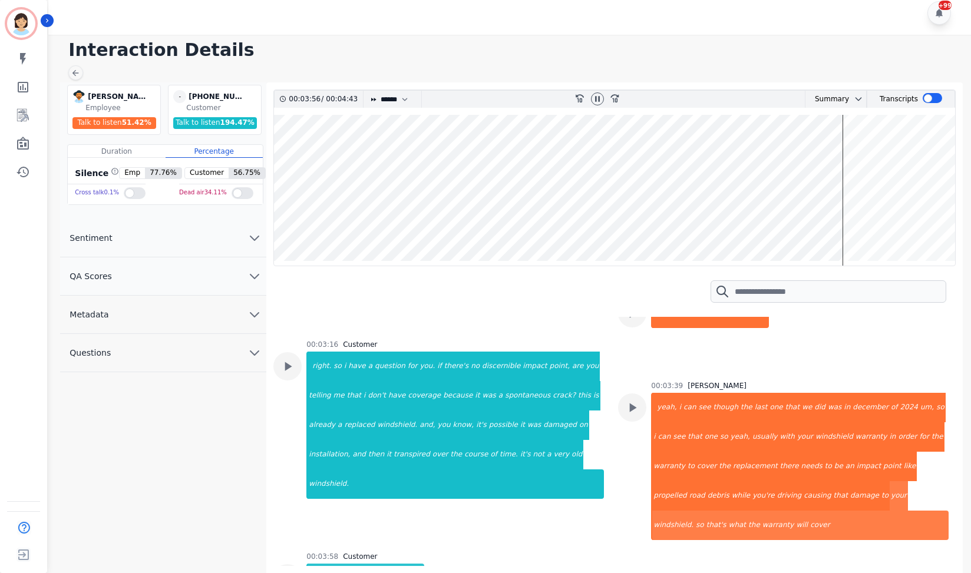
scroll to position [2873, 0]
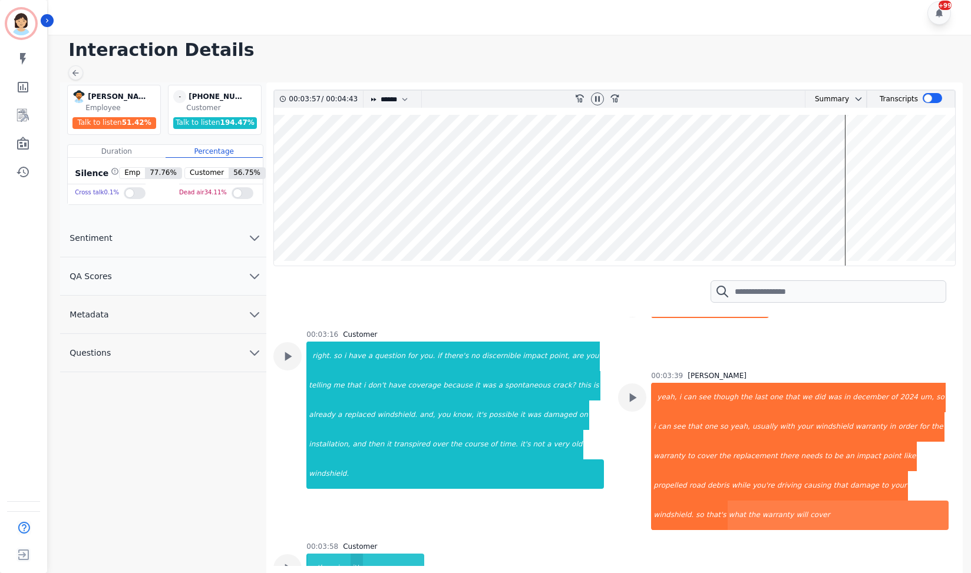
click at [353, 554] on div "it's" at bounding box center [356, 568] width 13 height 29
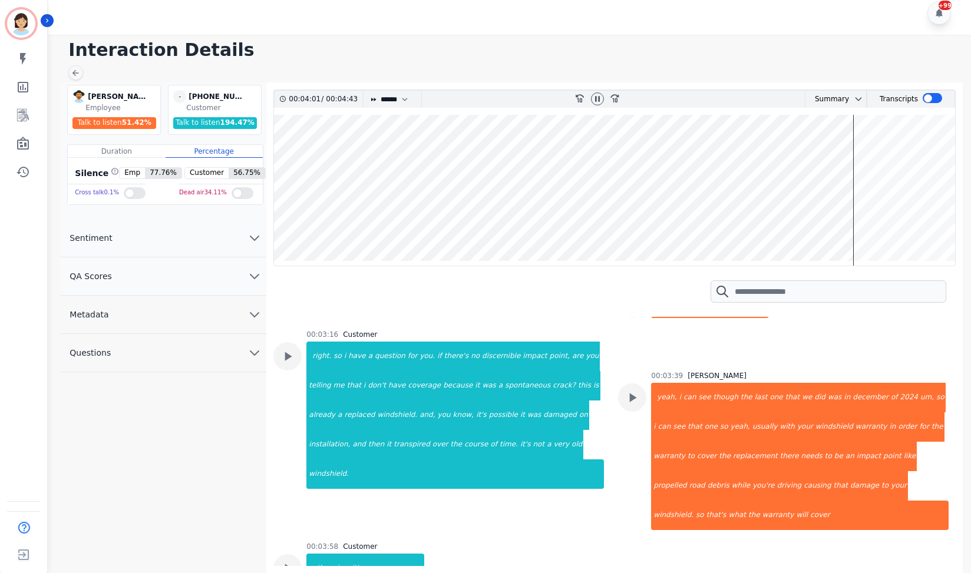
scroll to position [3030, 0]
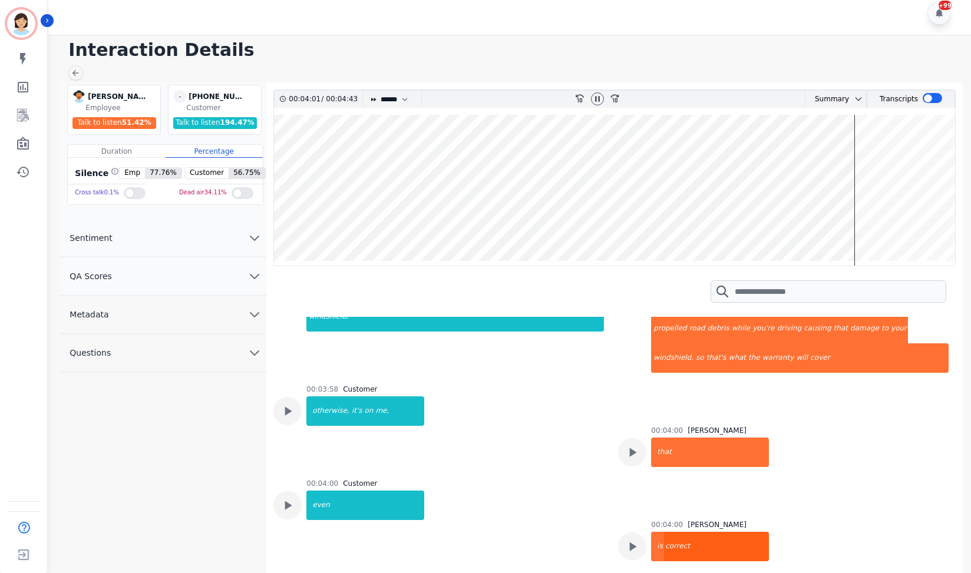
click at [712, 532] on div "correct" at bounding box center [716, 546] width 105 height 29
drag, startPoint x: 357, startPoint y: 450, endPoint x: 661, endPoint y: 427, distance: 304.7
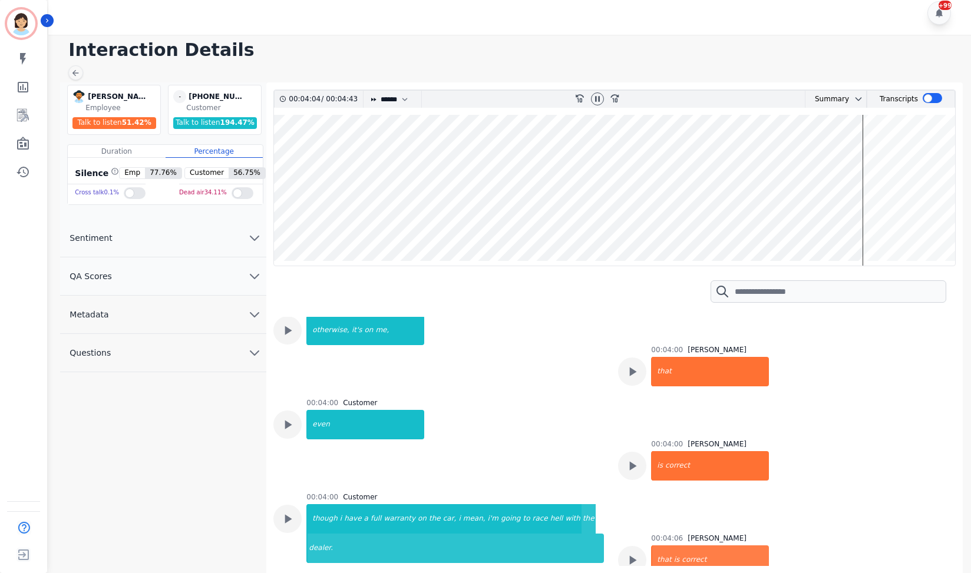
scroll to position [3108, 0]
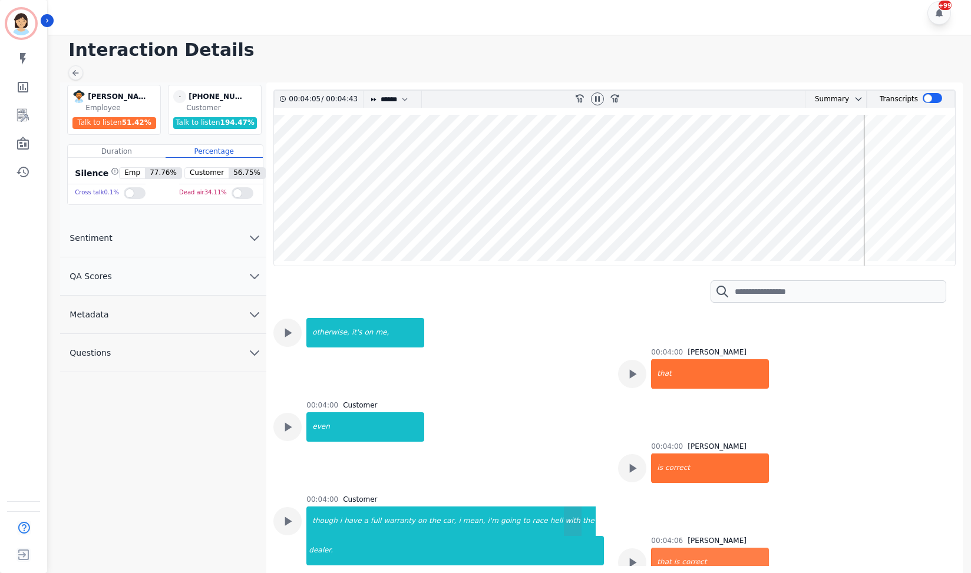
click at [564, 506] on div "with" at bounding box center [572, 520] width 17 height 29
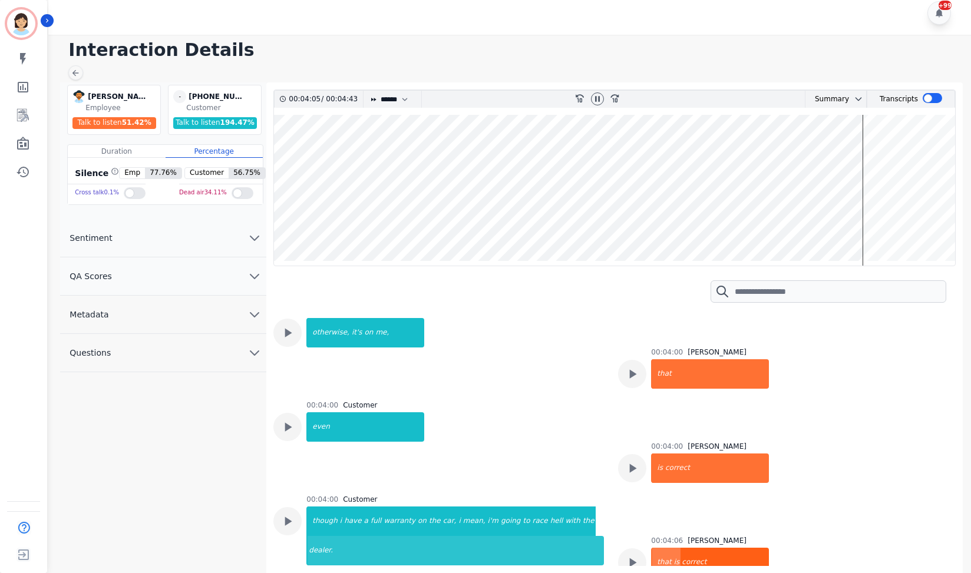
click at [710, 548] on div "correct" at bounding box center [724, 562] width 88 height 29
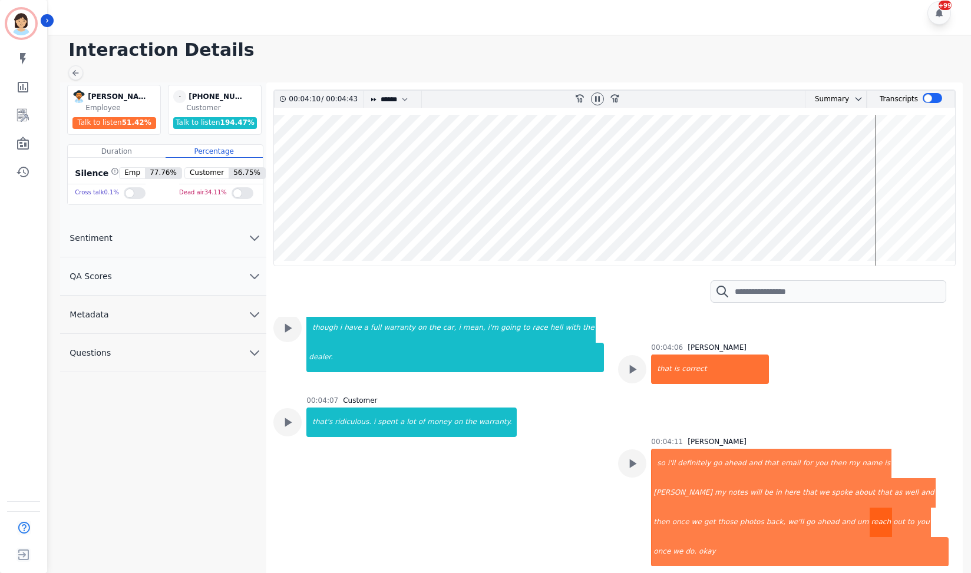
scroll to position [3265, 0]
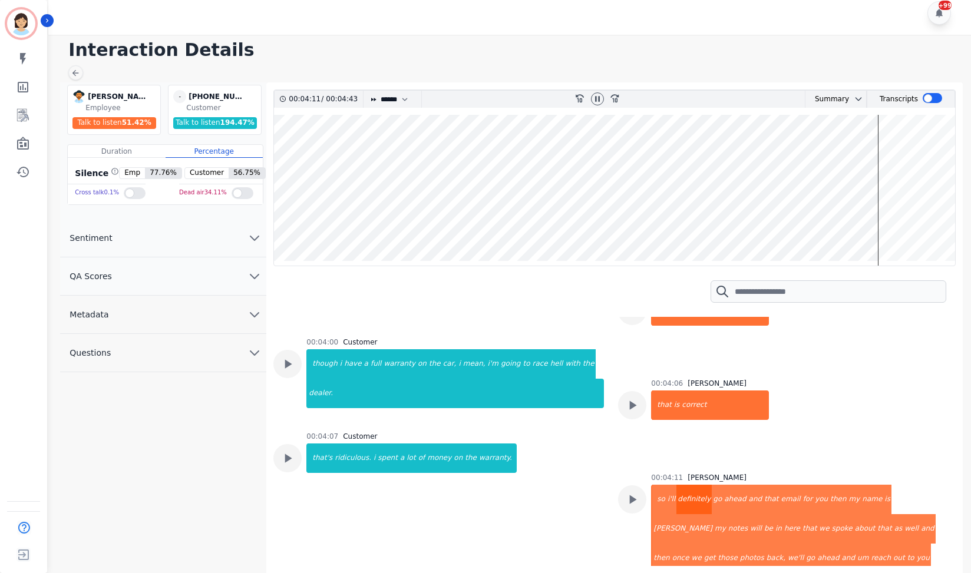
click at [691, 485] on div "definitely" at bounding box center [693, 499] width 35 height 29
click at [919, 514] on div "and" at bounding box center [927, 528] width 16 height 29
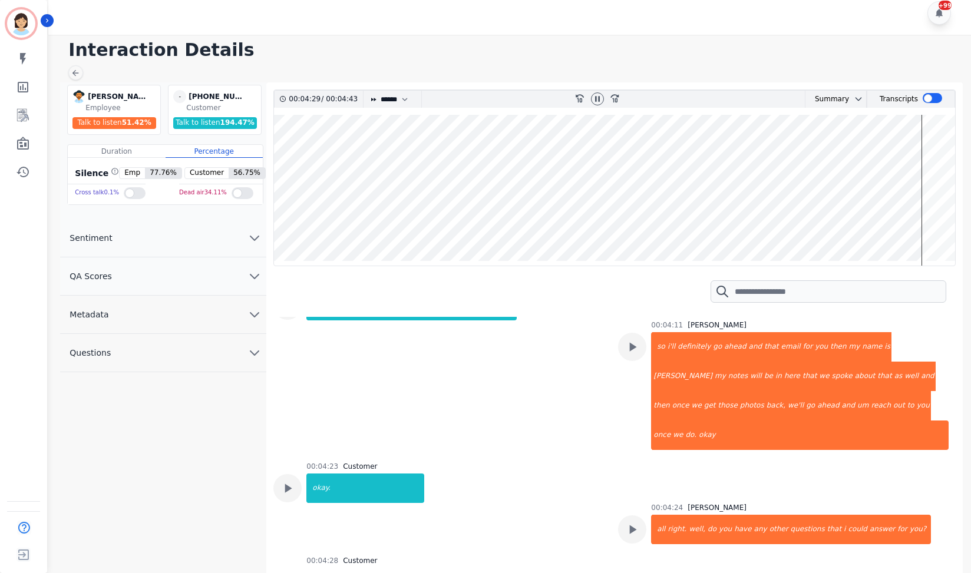
scroll to position [3423, 0]
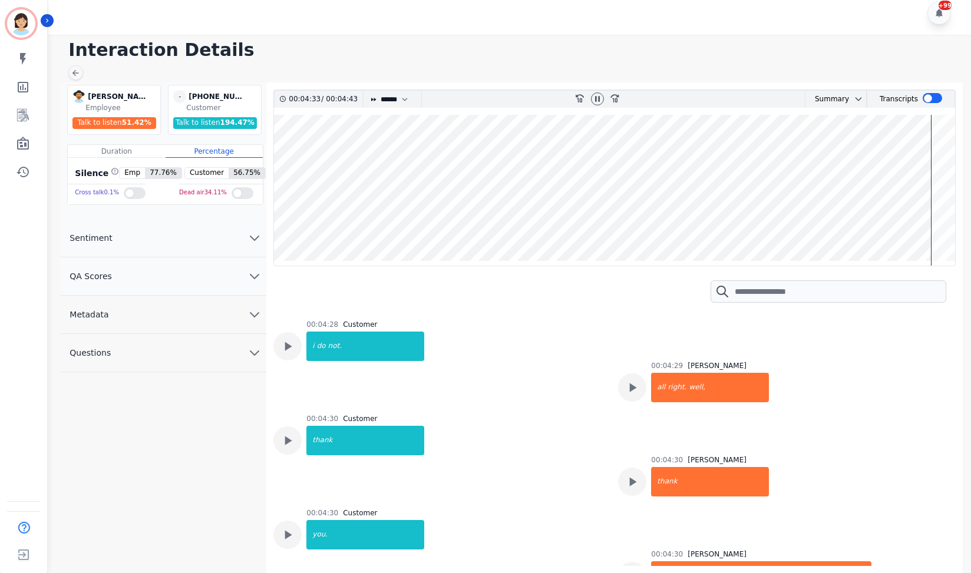
scroll to position [3658, 0]
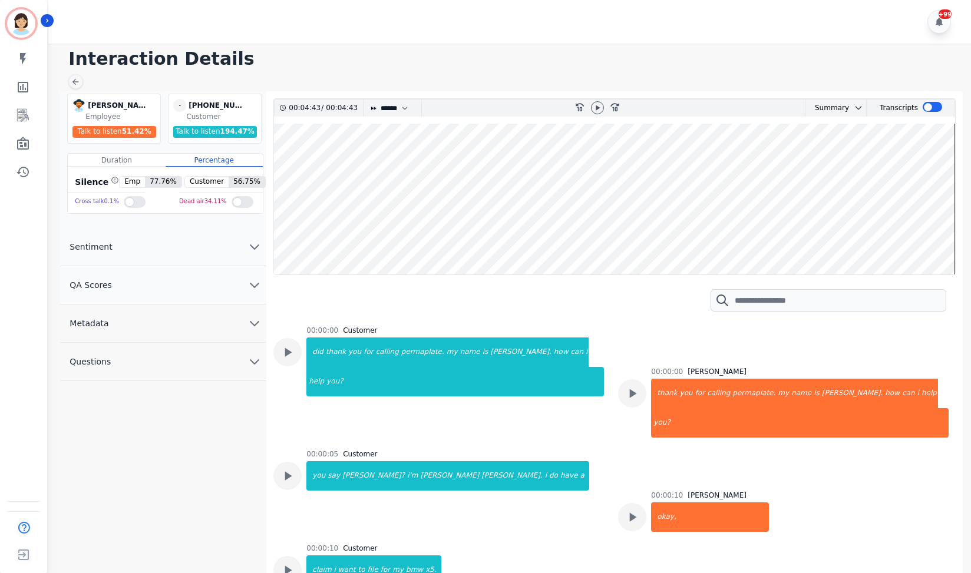
select select "****"
